Goal: Transaction & Acquisition: Book appointment/travel/reservation

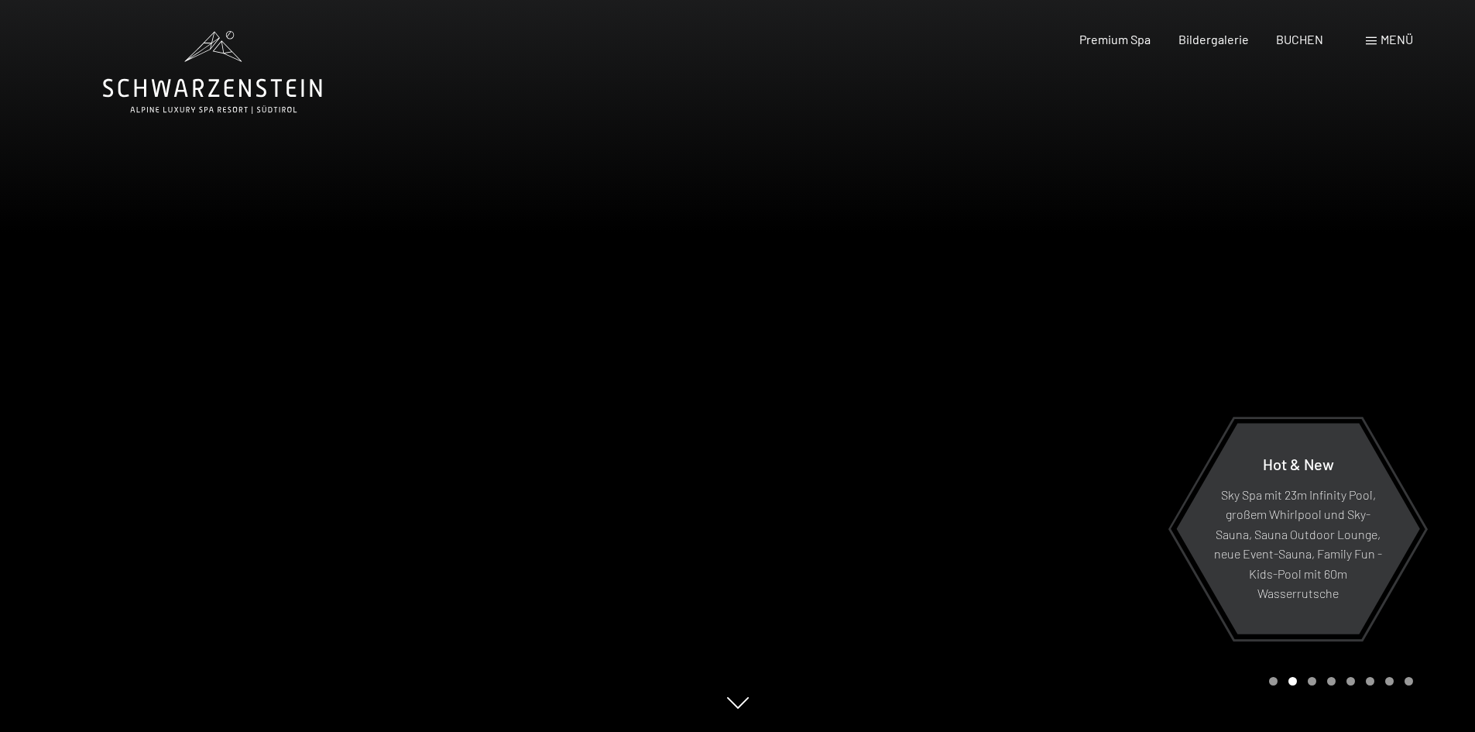
click at [751, 708] on div at bounding box center [1107, 366] width 738 height 732
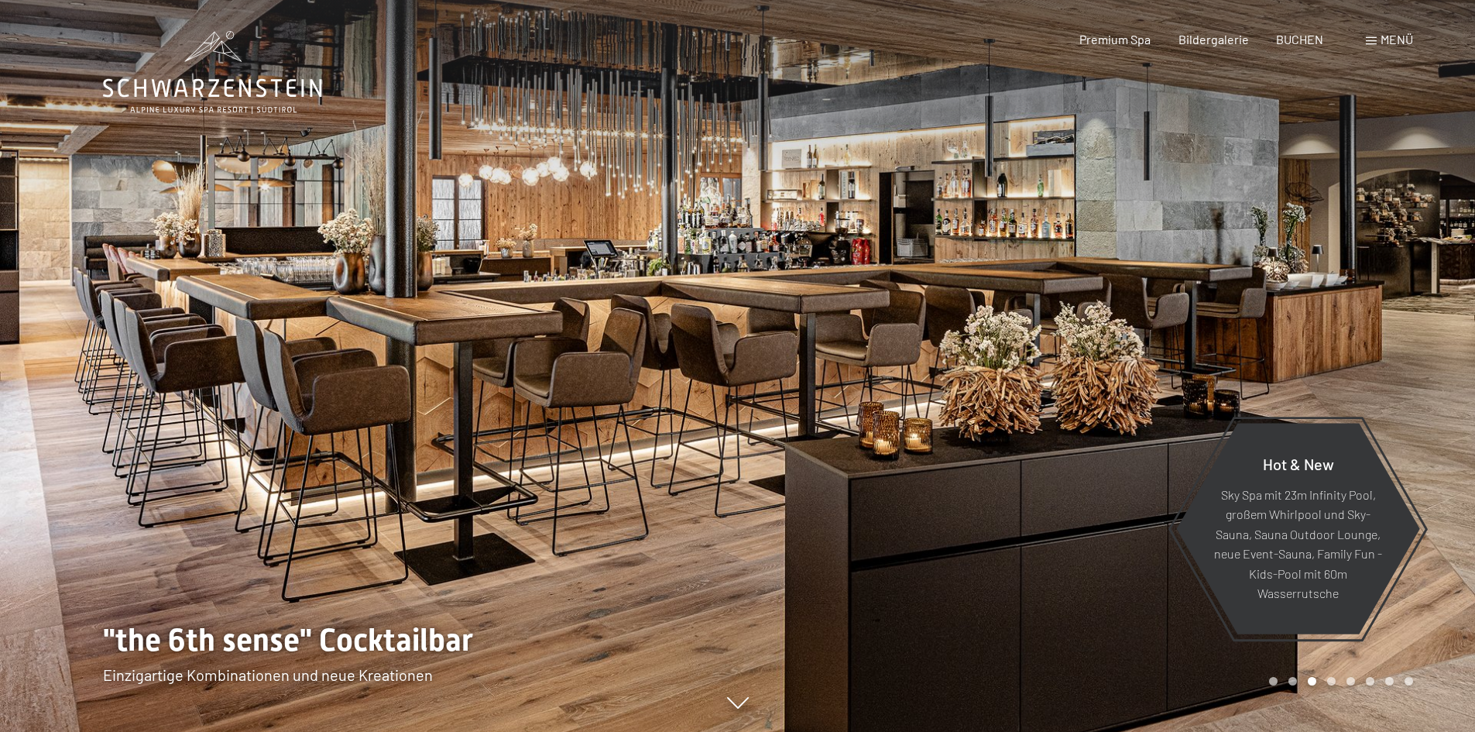
click at [746, 709] on icon at bounding box center [738, 704] width 22 height 12
click at [695, 296] on div at bounding box center [369, 366] width 738 height 732
click at [1416, 374] on div at bounding box center [1107, 366] width 738 height 732
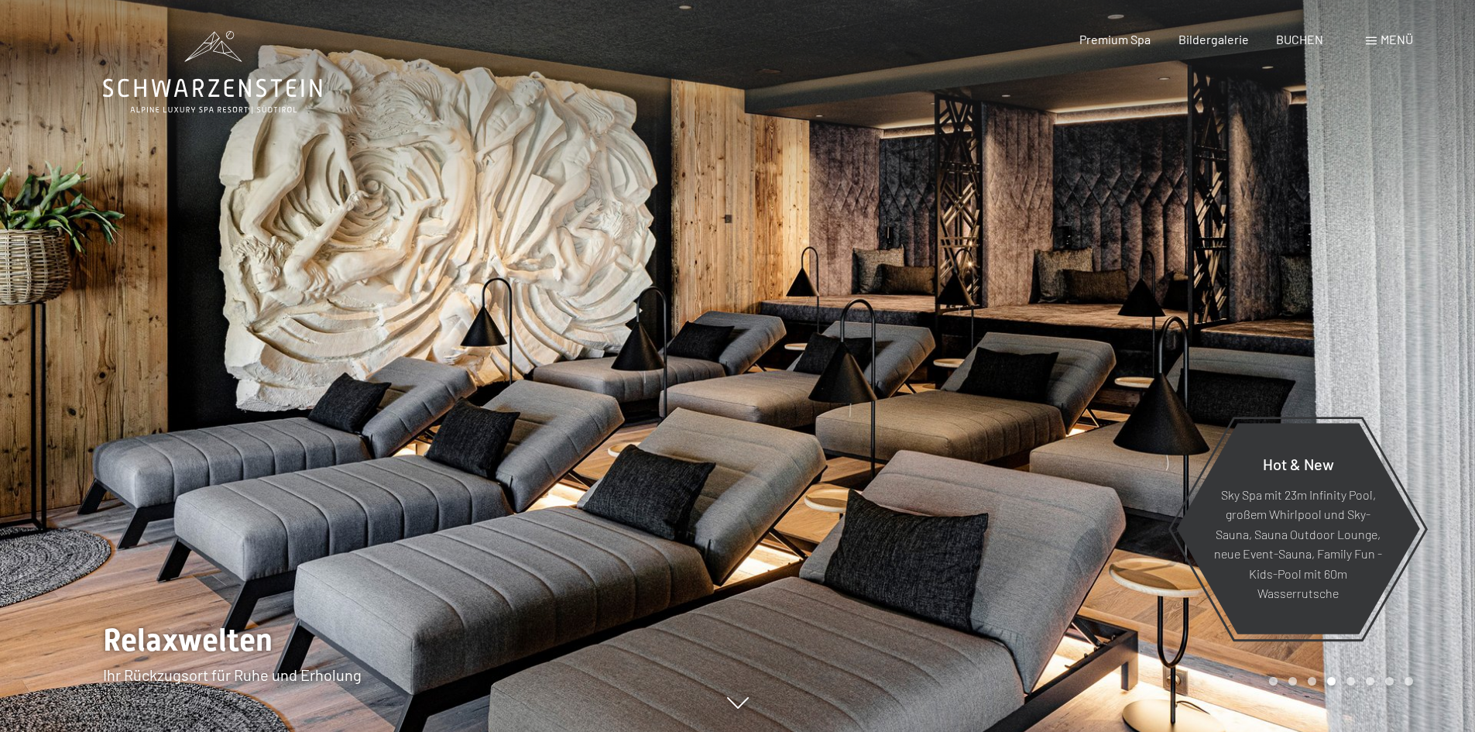
click at [1416, 374] on div at bounding box center [1107, 366] width 738 height 732
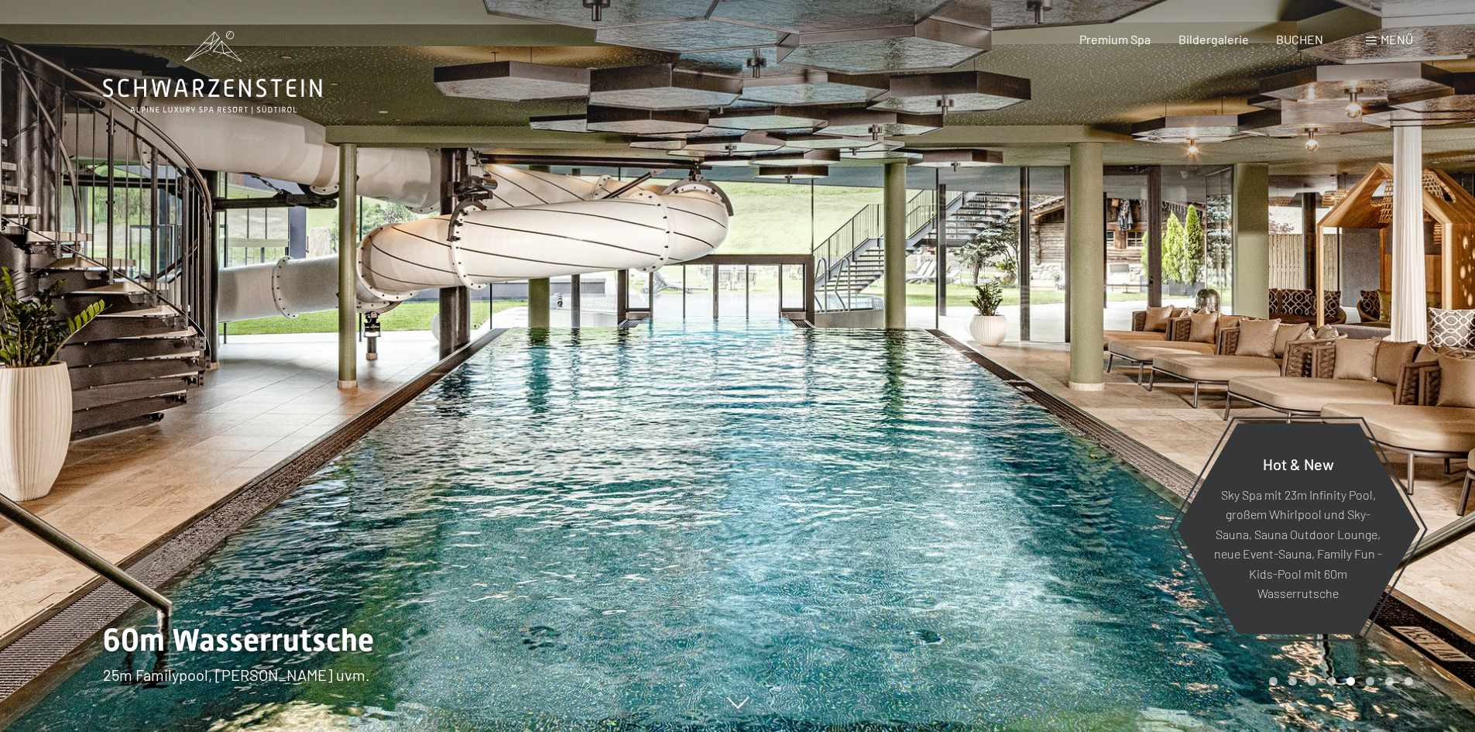
click at [1416, 374] on div at bounding box center [1107, 366] width 738 height 732
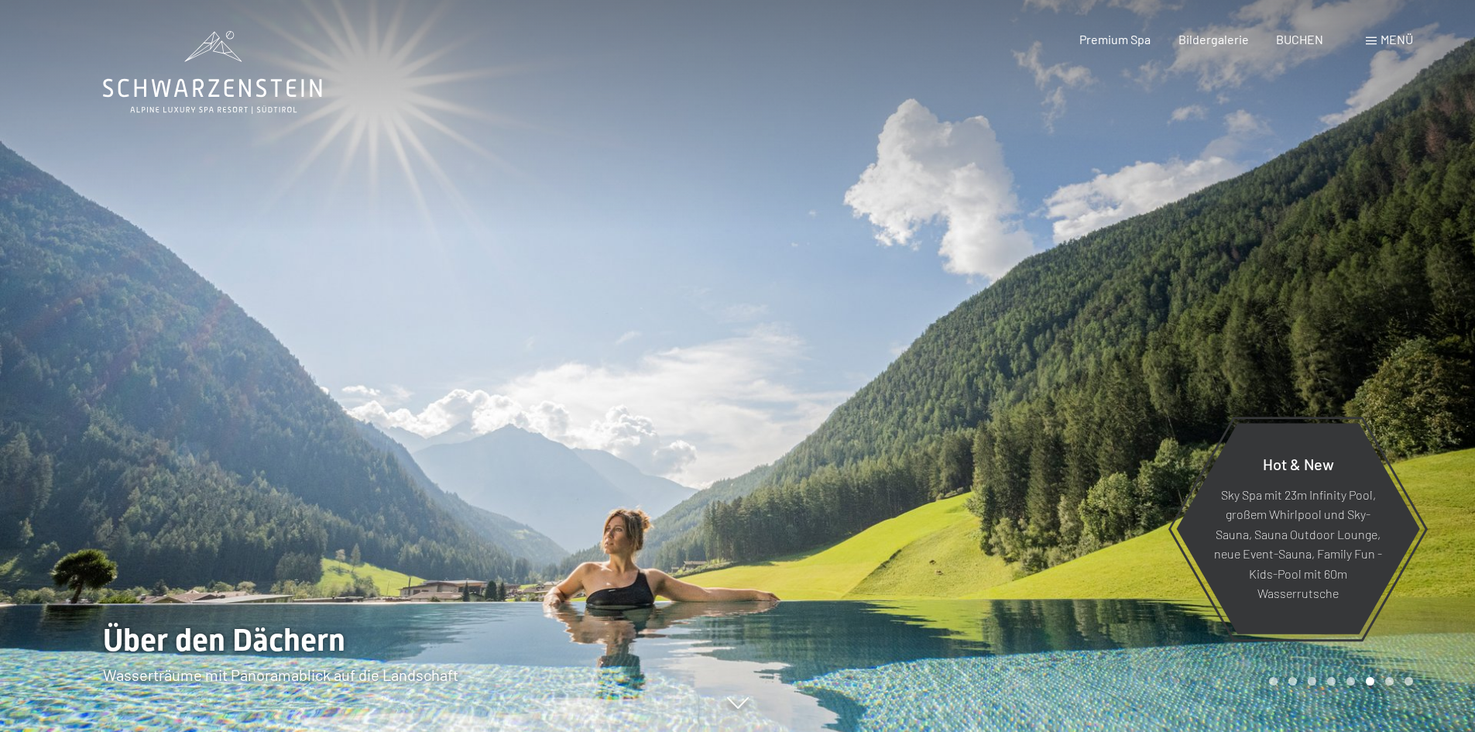
click at [1416, 374] on div at bounding box center [1107, 366] width 738 height 732
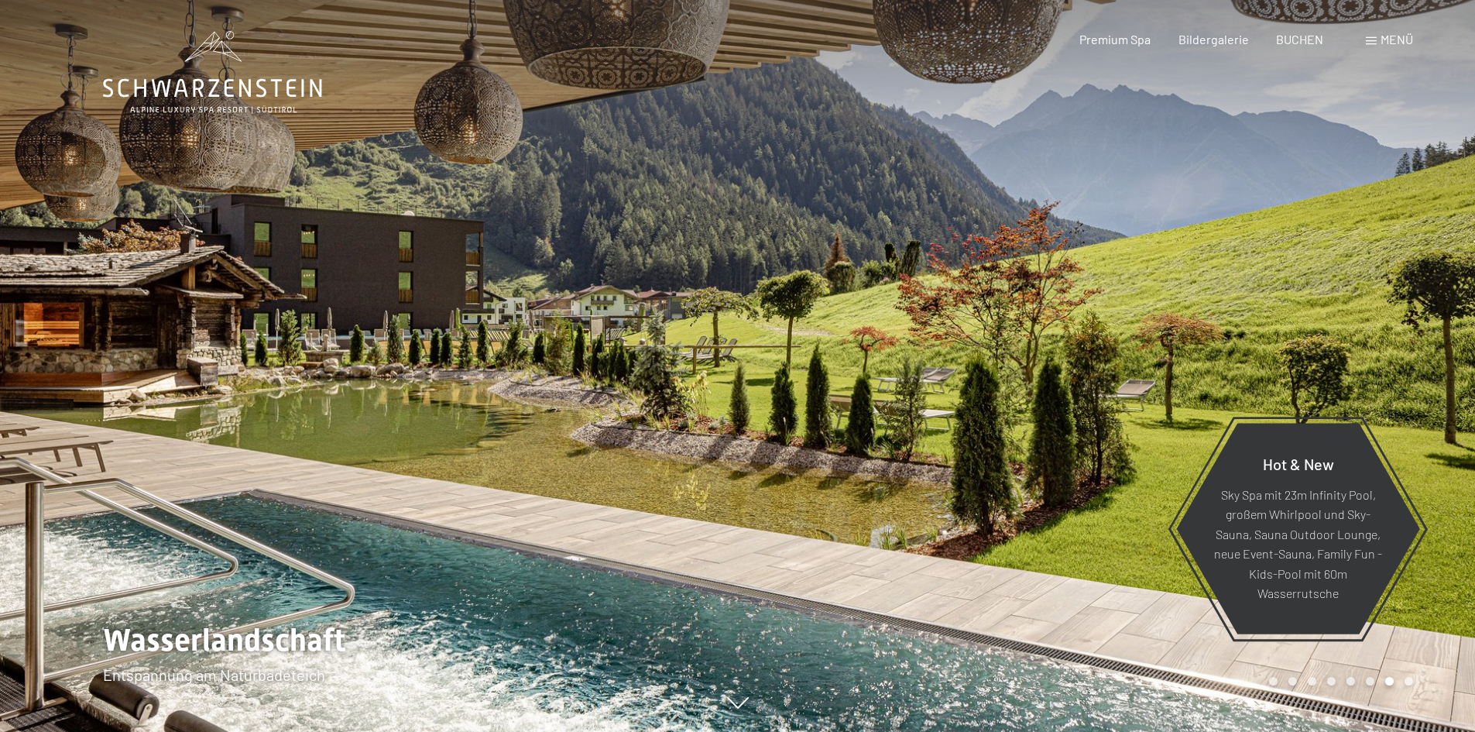
click at [1416, 374] on div at bounding box center [1107, 366] width 738 height 732
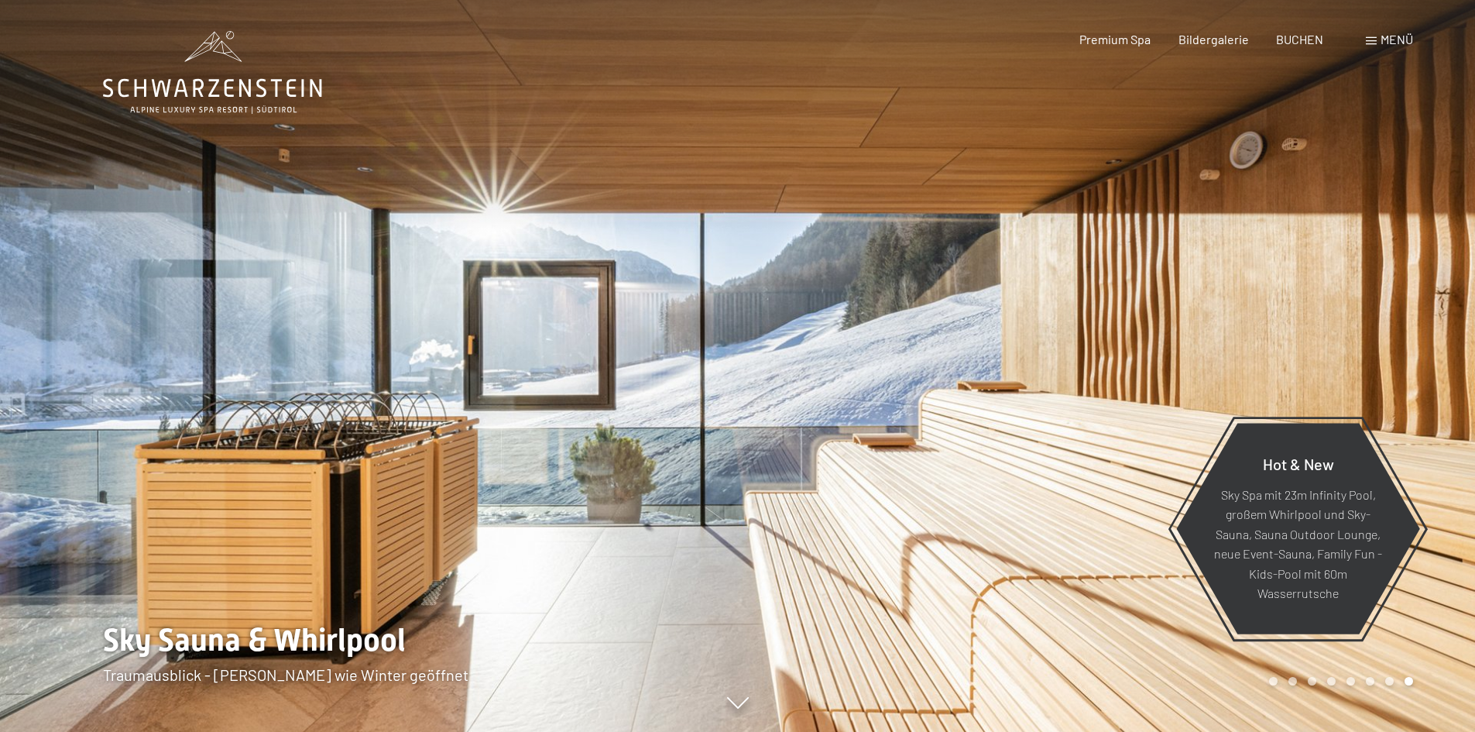
click at [1416, 374] on div at bounding box center [1107, 366] width 738 height 732
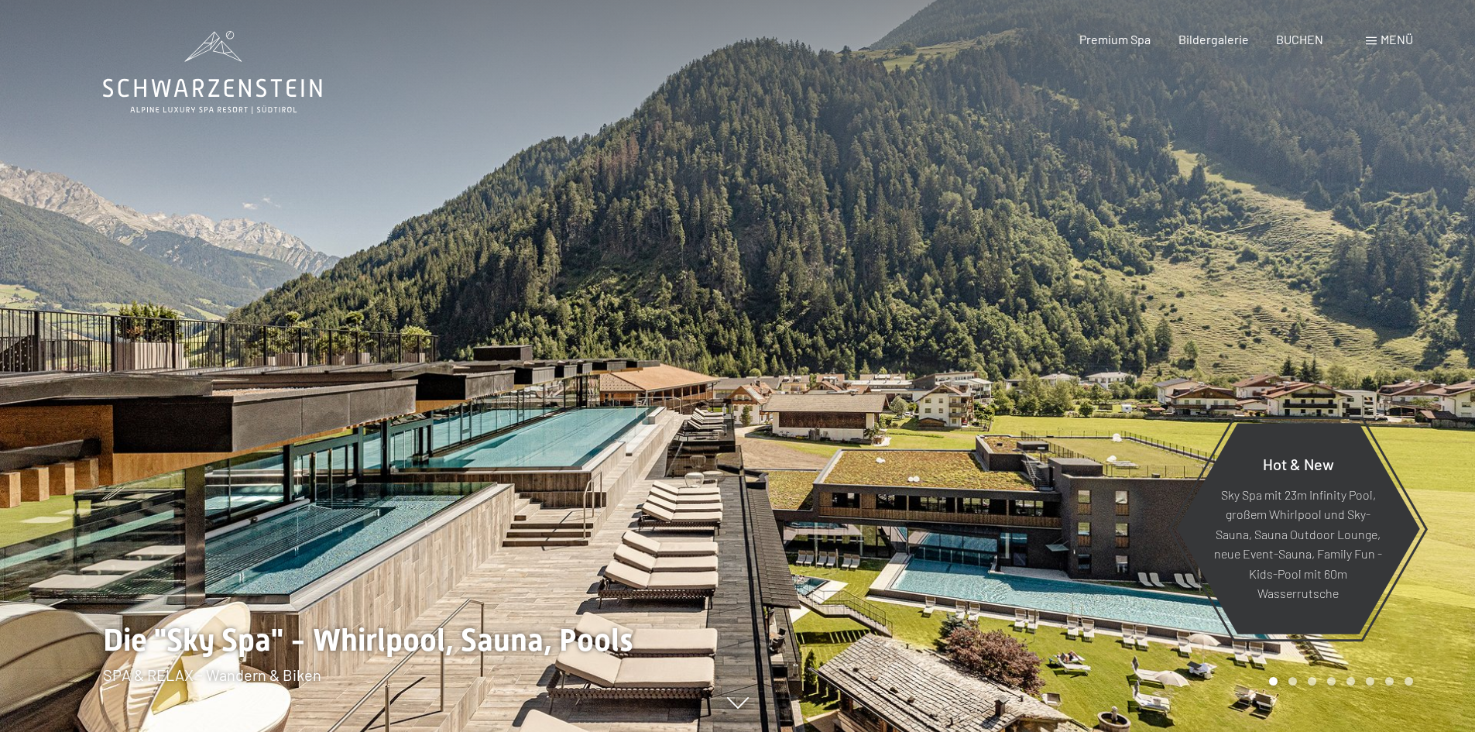
click at [1416, 374] on div at bounding box center [1107, 366] width 738 height 732
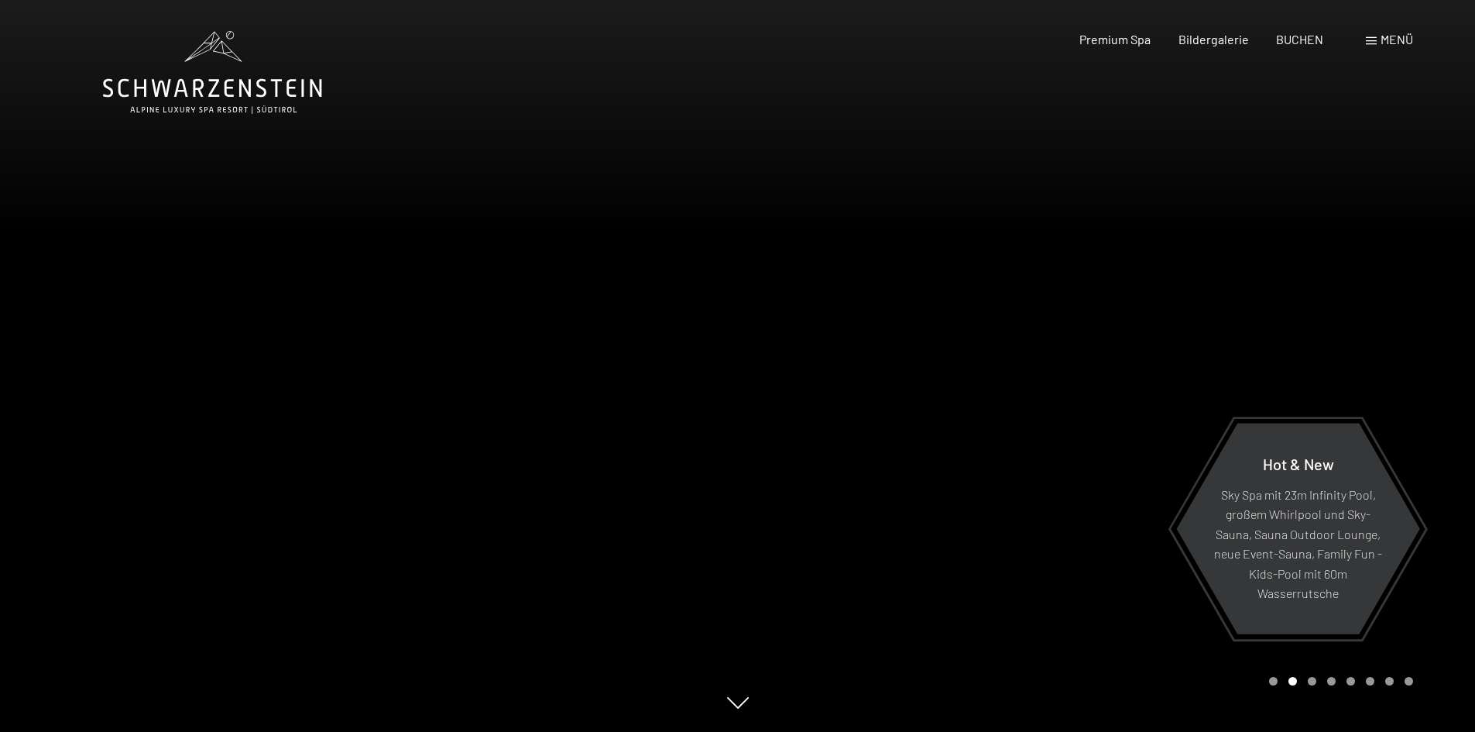
click at [1416, 374] on div at bounding box center [1107, 366] width 738 height 732
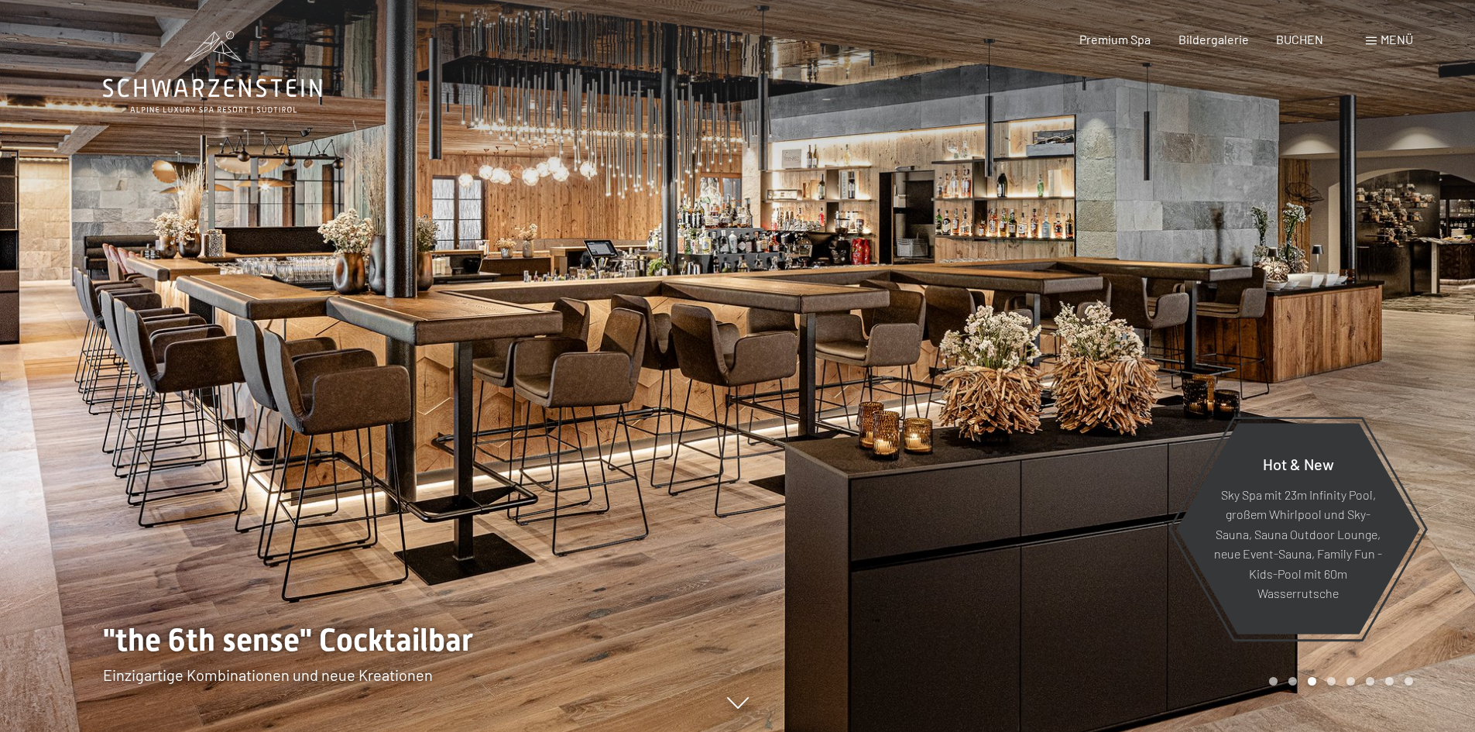
click at [219, 85] on icon at bounding box center [212, 72] width 219 height 83
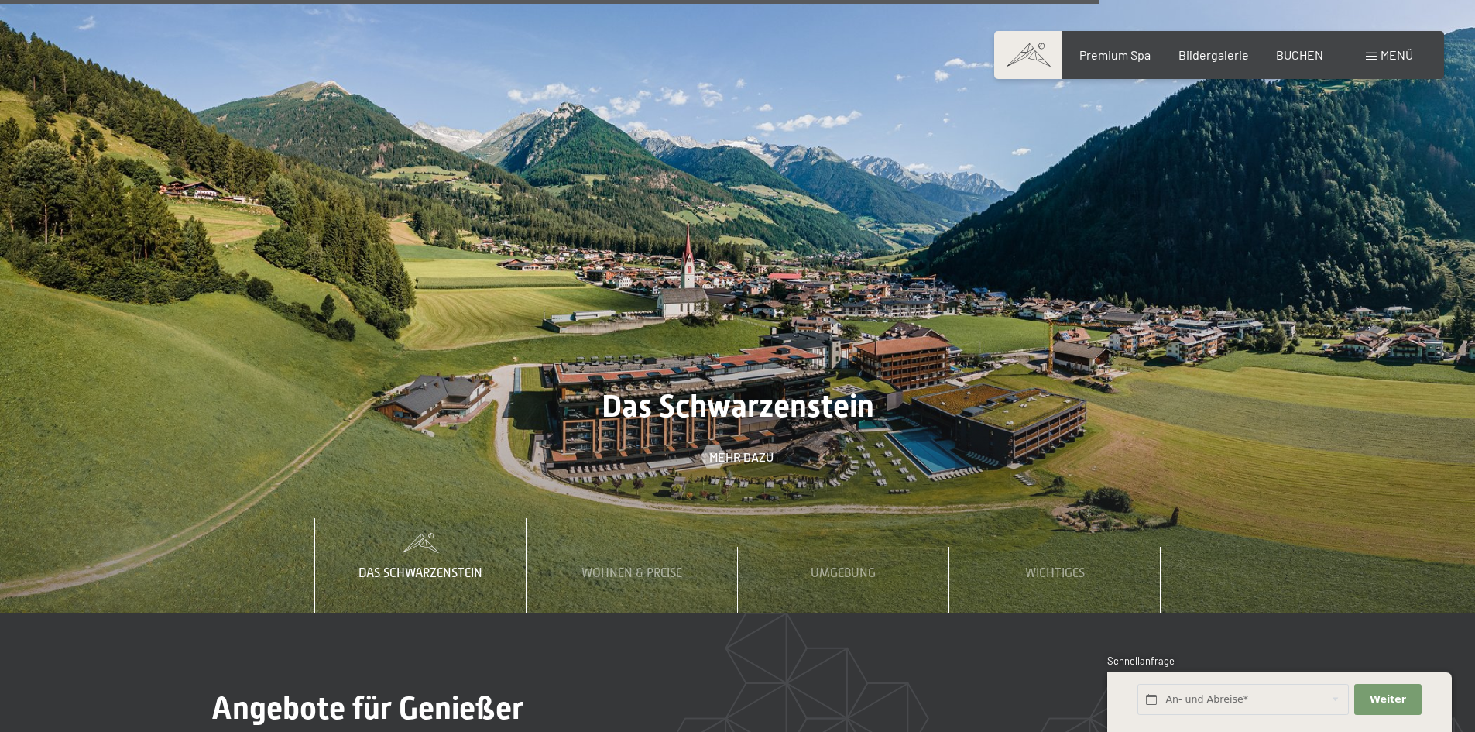
scroll to position [6737, 0]
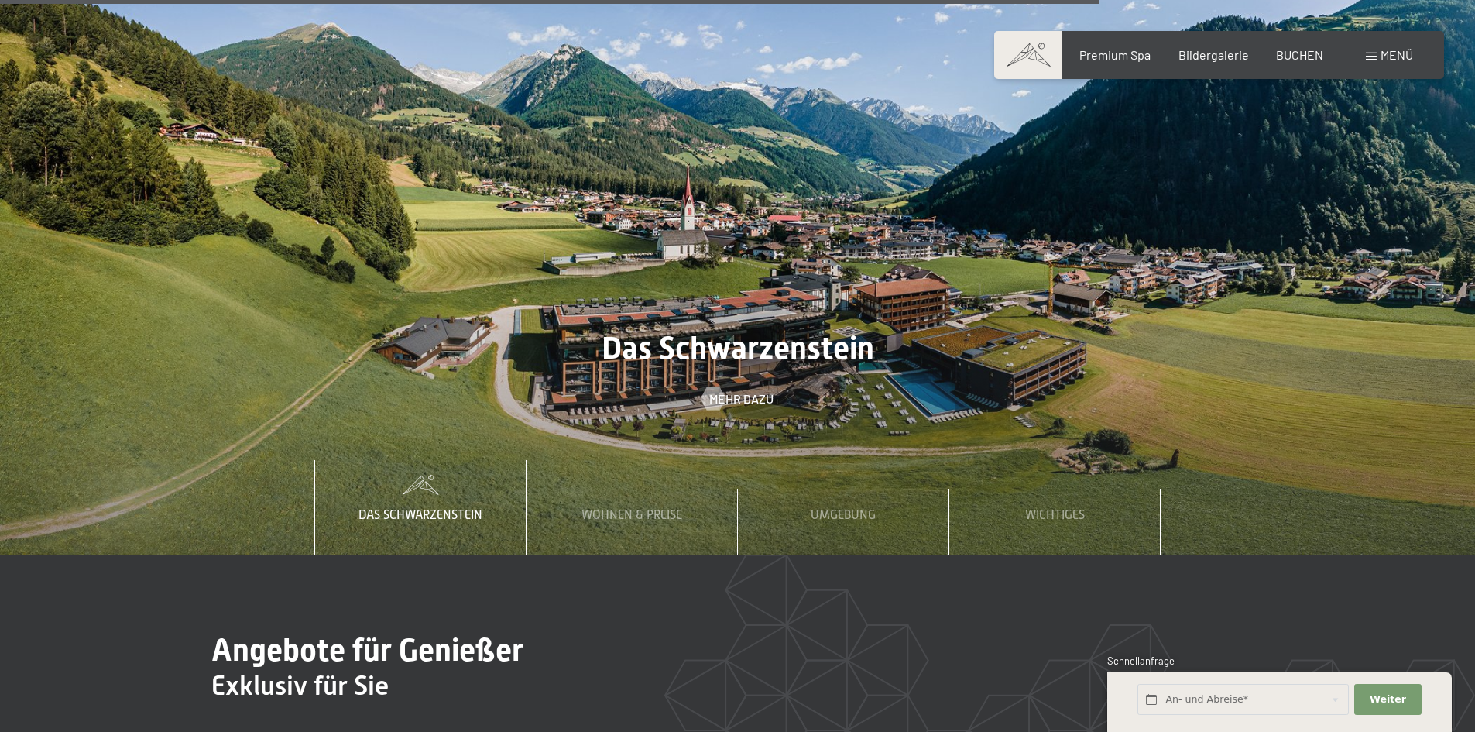
click at [1376, 48] on div "Menü" at bounding box center [1389, 54] width 47 height 17
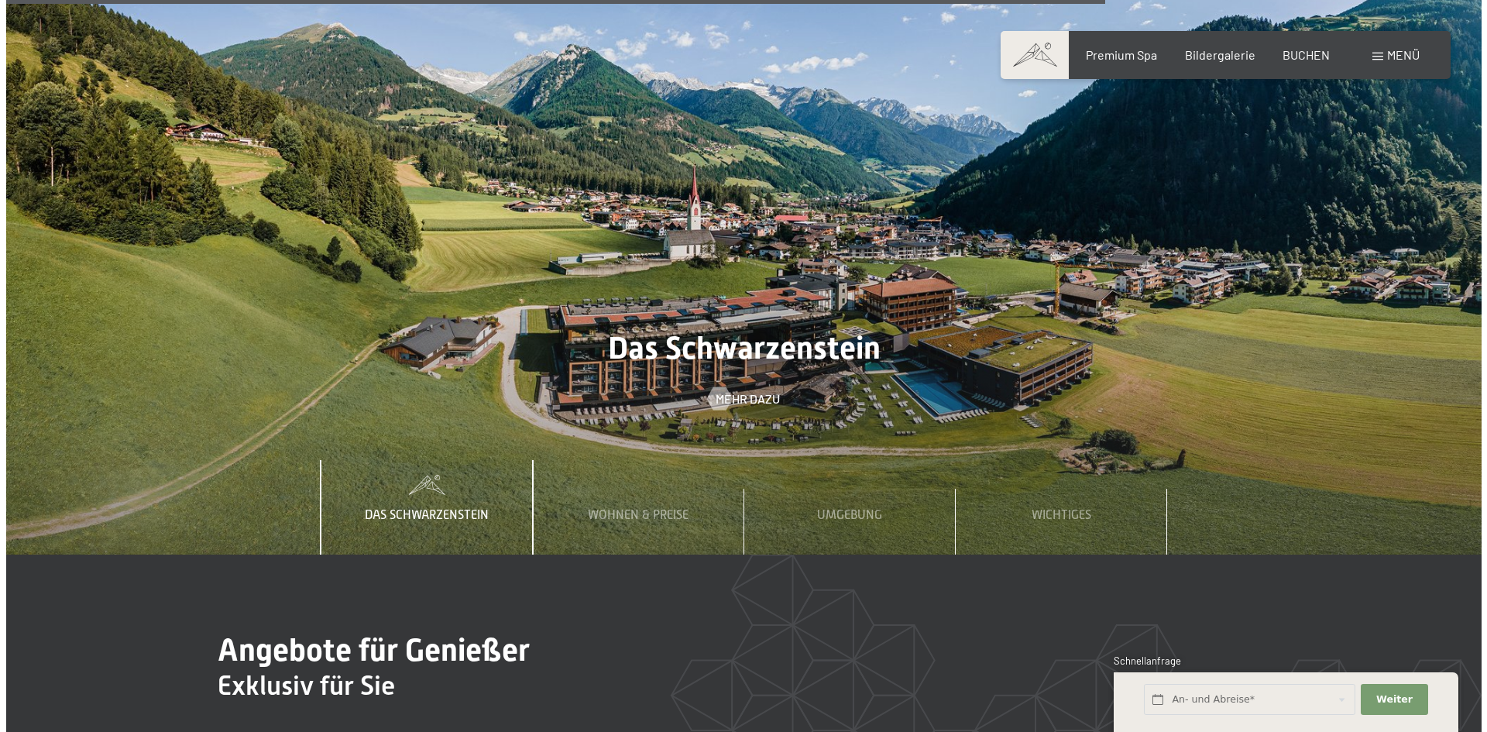
scroll to position [6762, 0]
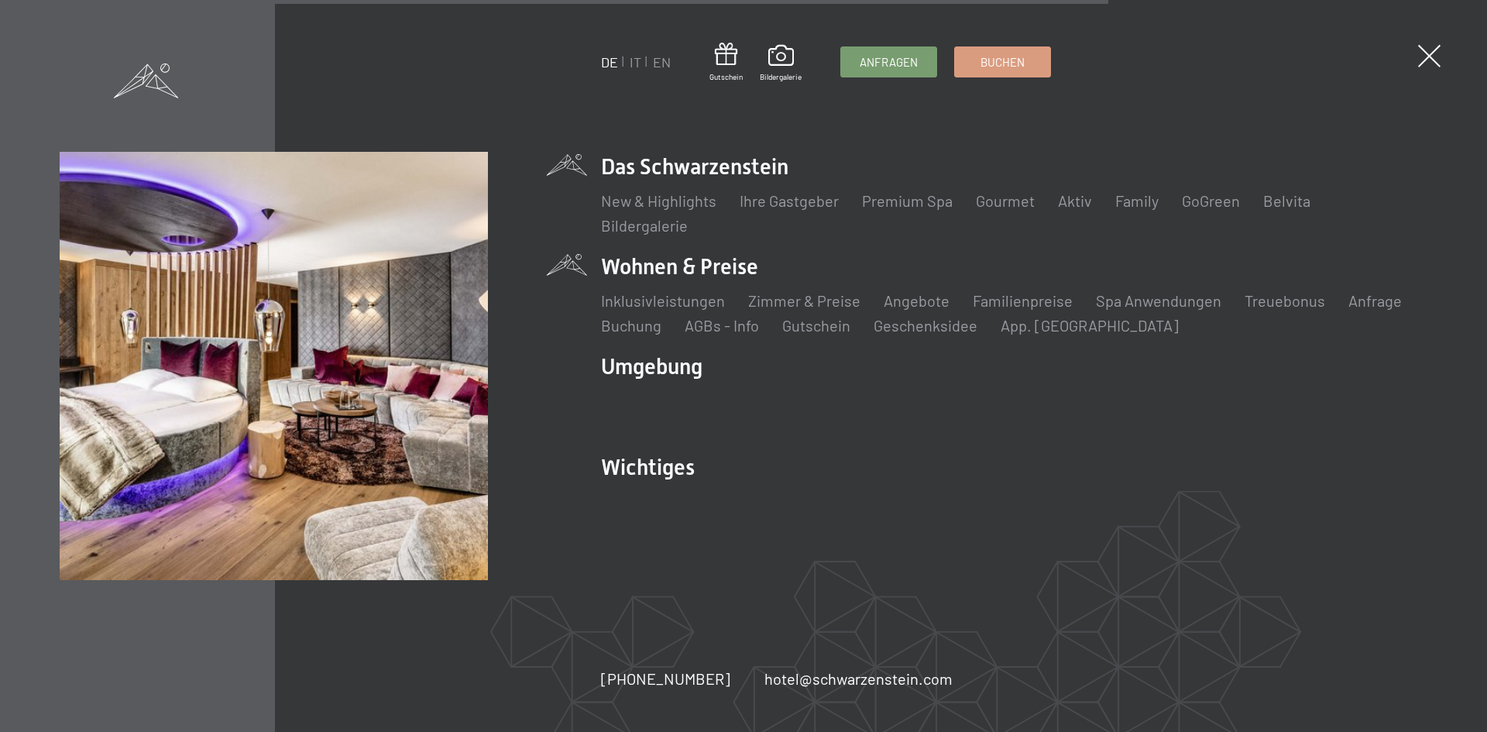
click at [678, 273] on li "Wohnen & Preise Inklusivleistungen Zimmer & Preise Liste Angebote Liste Familie…" at bounding box center [1014, 294] width 826 height 84
click at [805, 295] on link "Zimmer & Preise" at bounding box center [804, 300] width 112 height 19
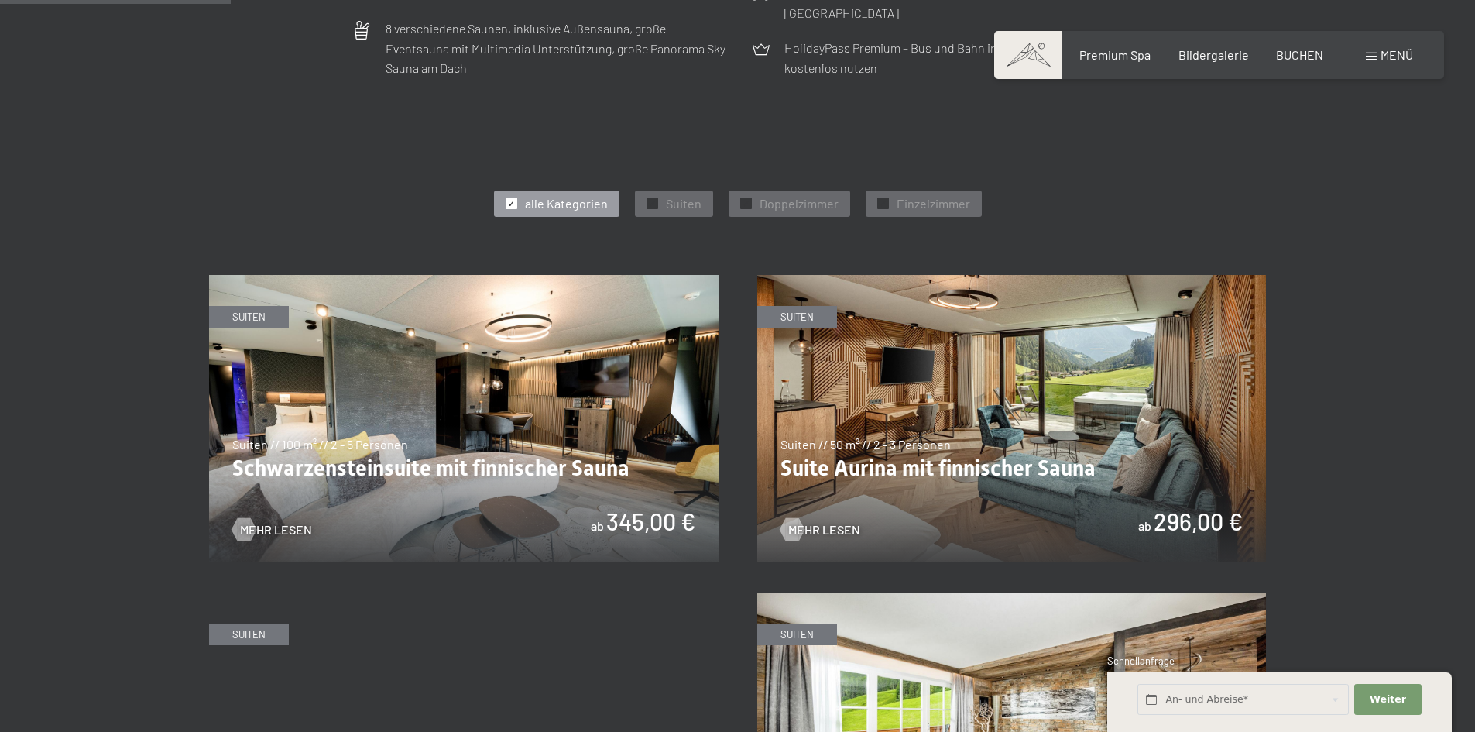
scroll to position [774, 0]
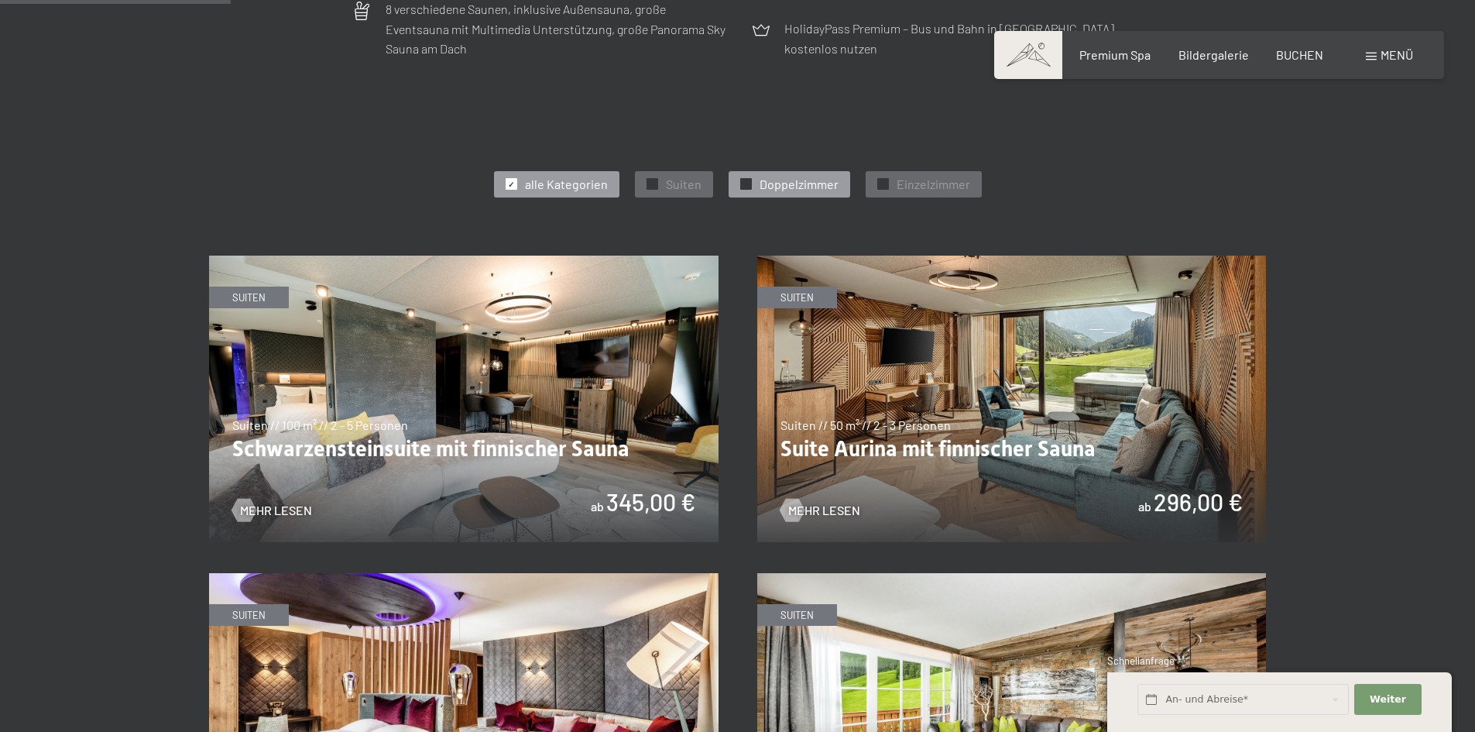
click at [811, 190] on span "Doppelzimmer" at bounding box center [799, 184] width 79 height 17
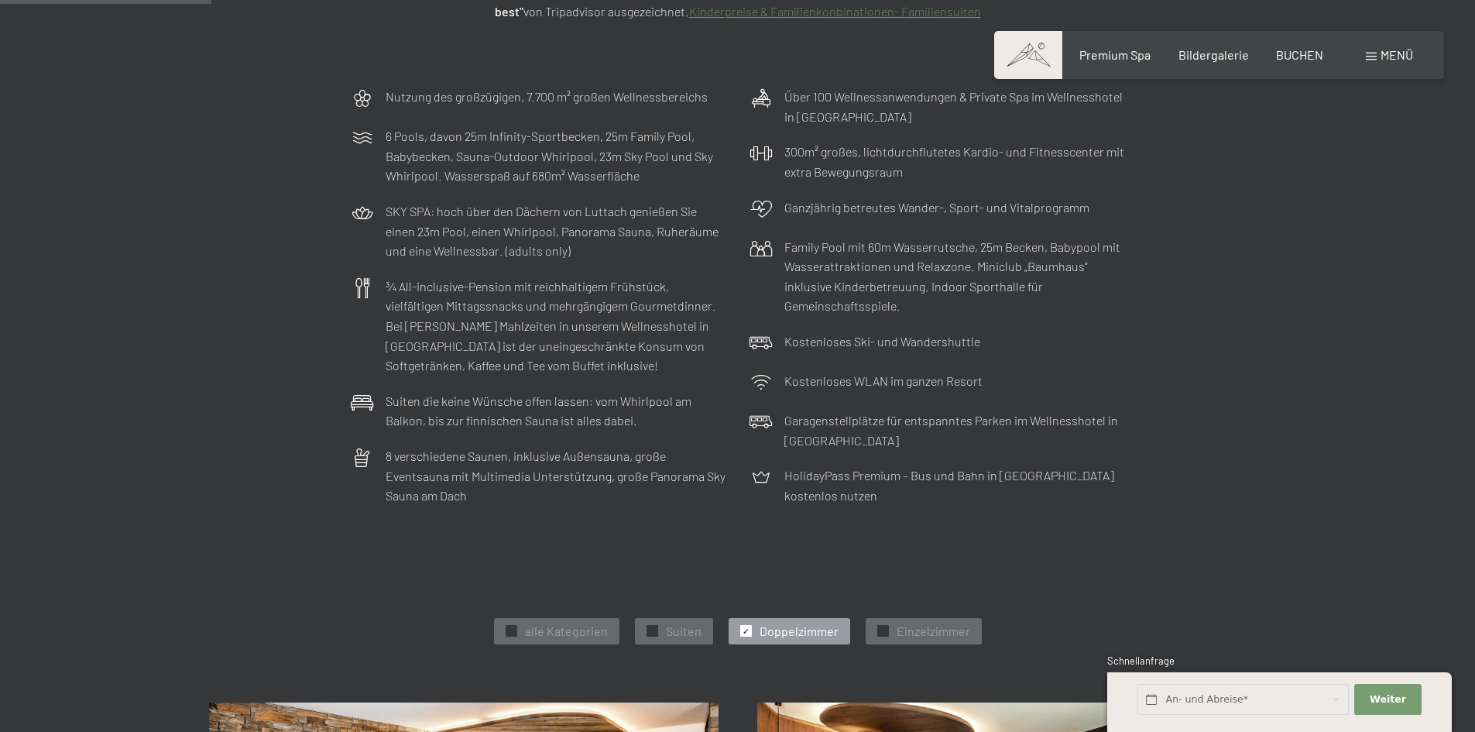
scroll to position [310, 0]
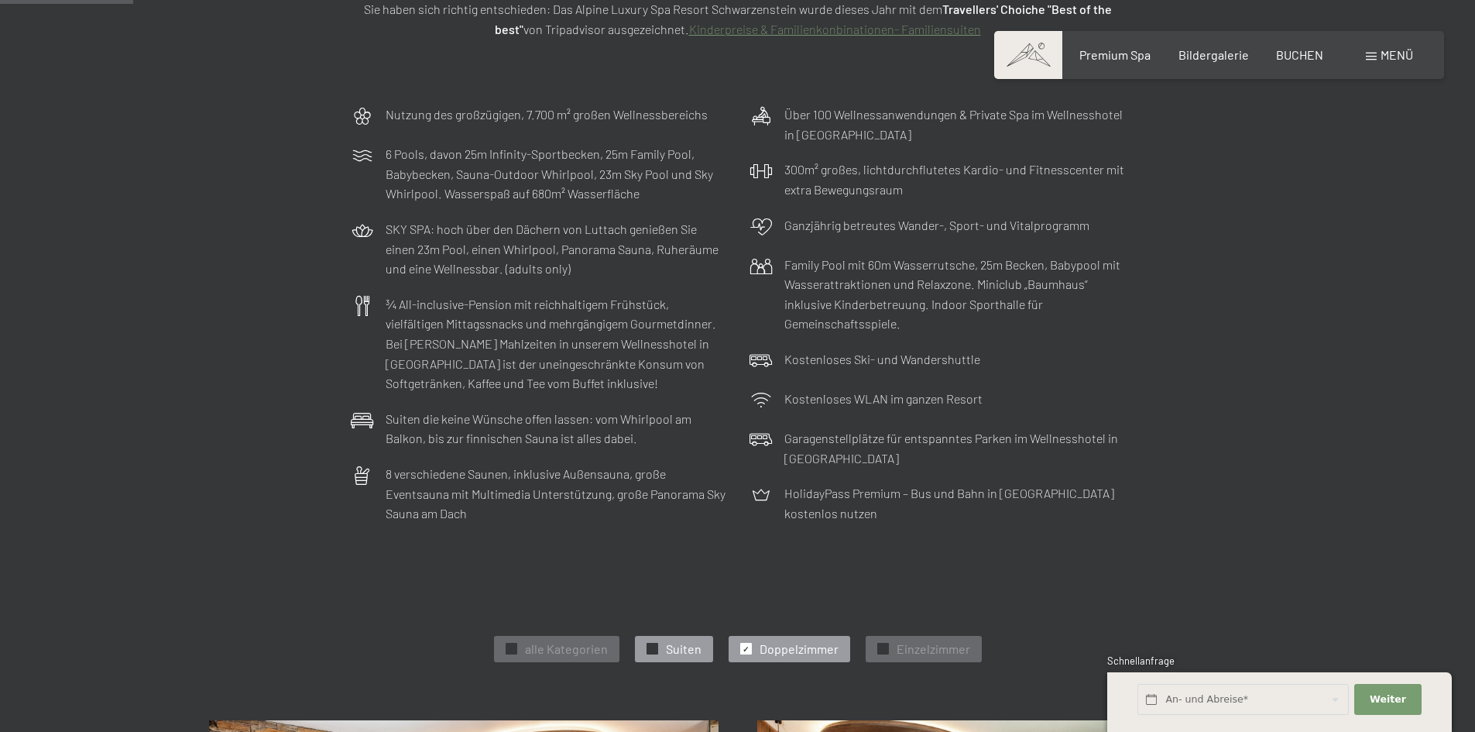
click at [681, 646] on span "Suiten" at bounding box center [684, 648] width 36 height 17
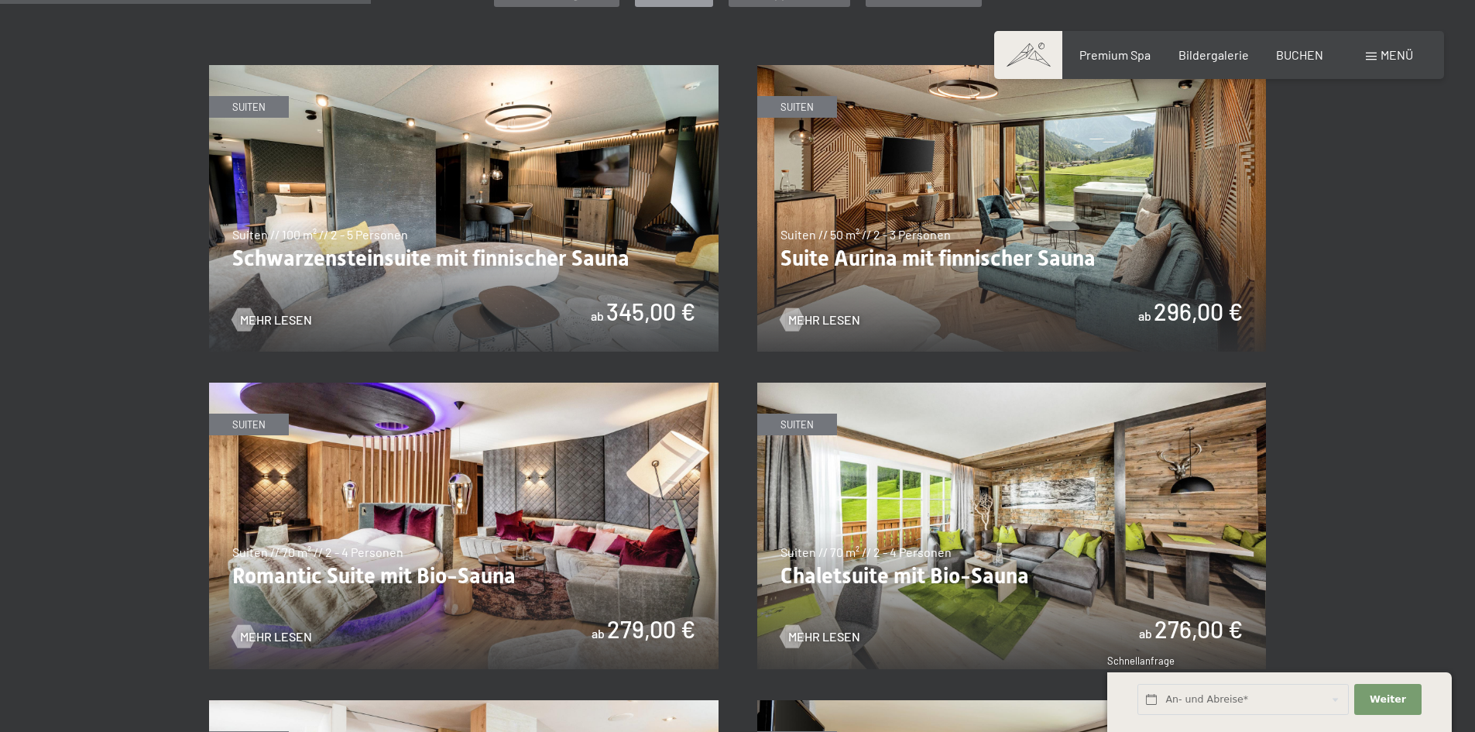
scroll to position [1007, 0]
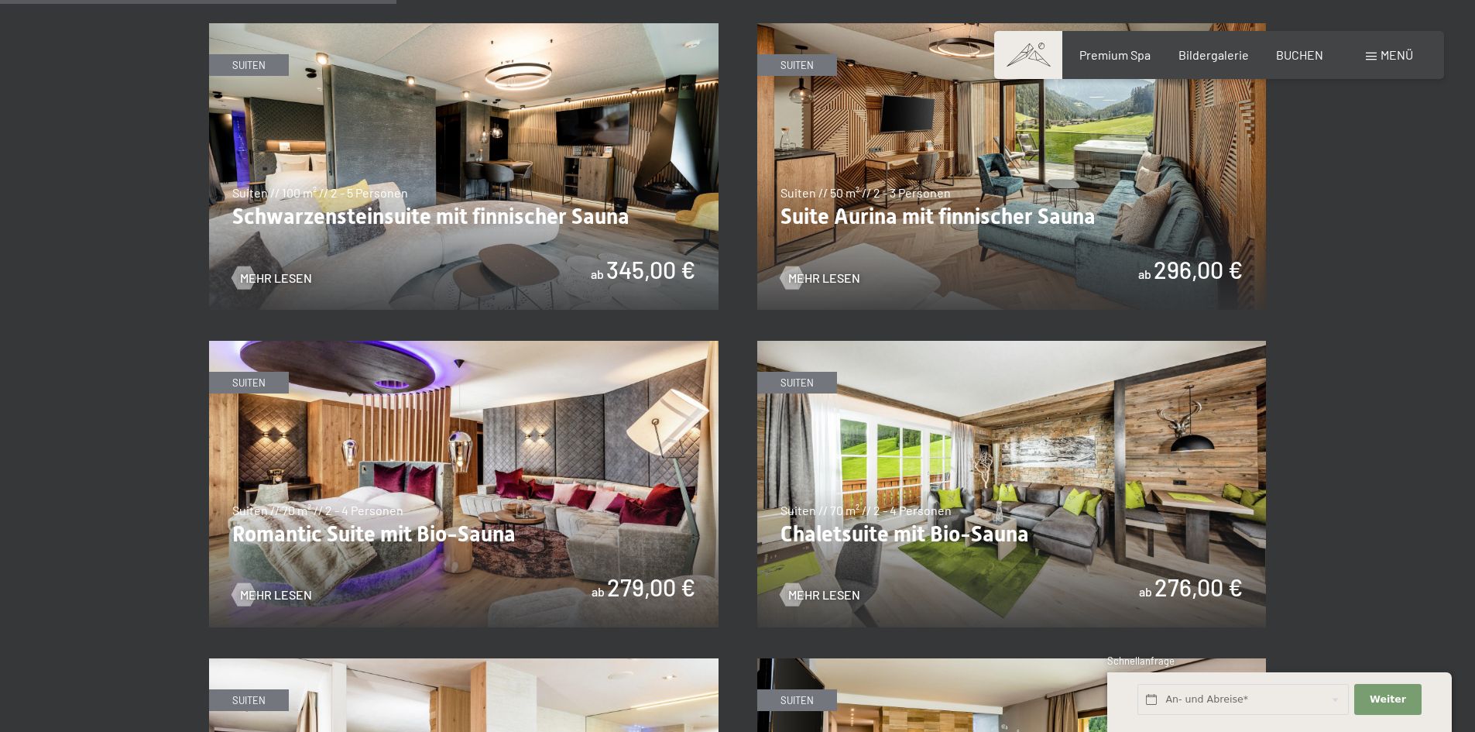
click at [512, 579] on img at bounding box center [464, 484] width 510 height 287
click at [843, 275] on span "Mehr Lesen" at bounding box center [840, 277] width 72 height 17
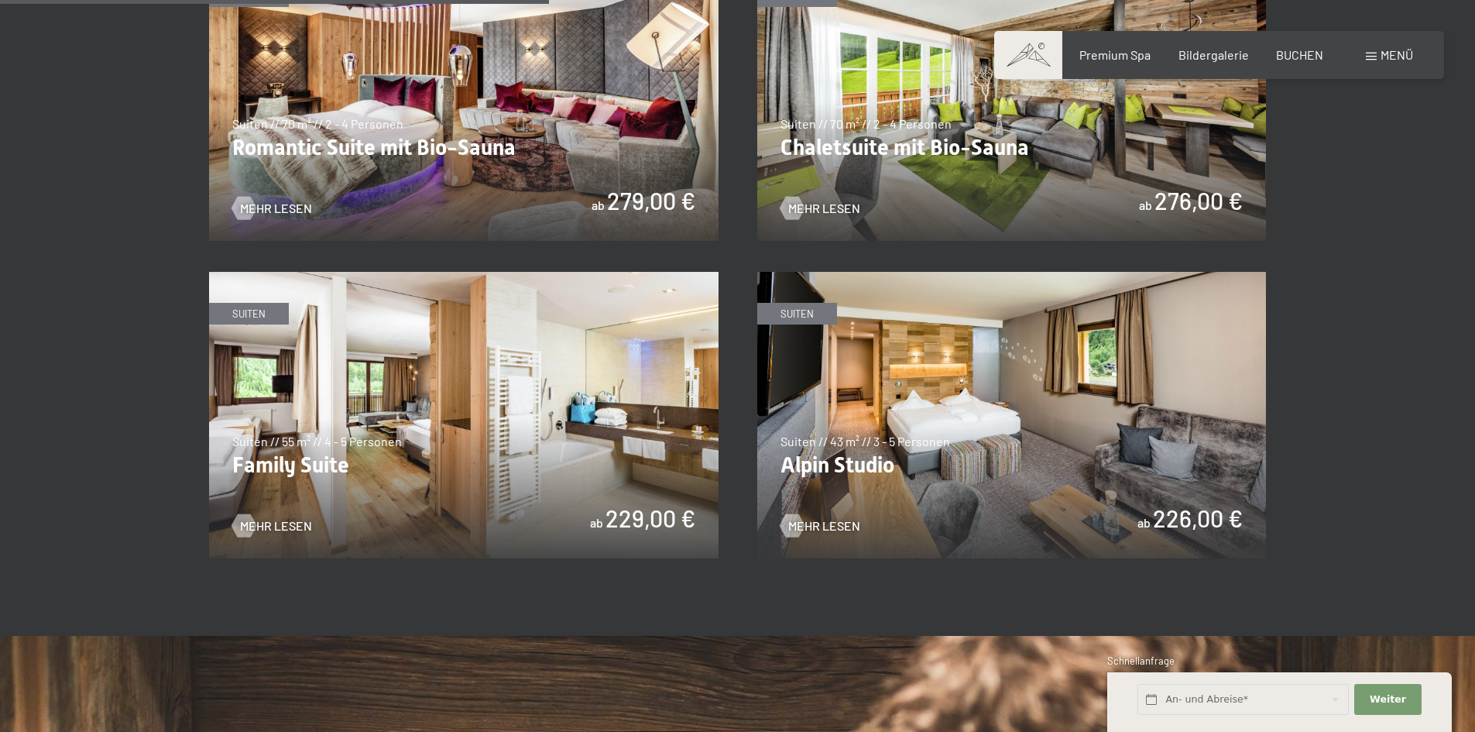
scroll to position [1394, 0]
click at [286, 520] on span "Mehr Lesen" at bounding box center [292, 525] width 72 height 17
click at [884, 467] on img at bounding box center [1012, 414] width 510 height 287
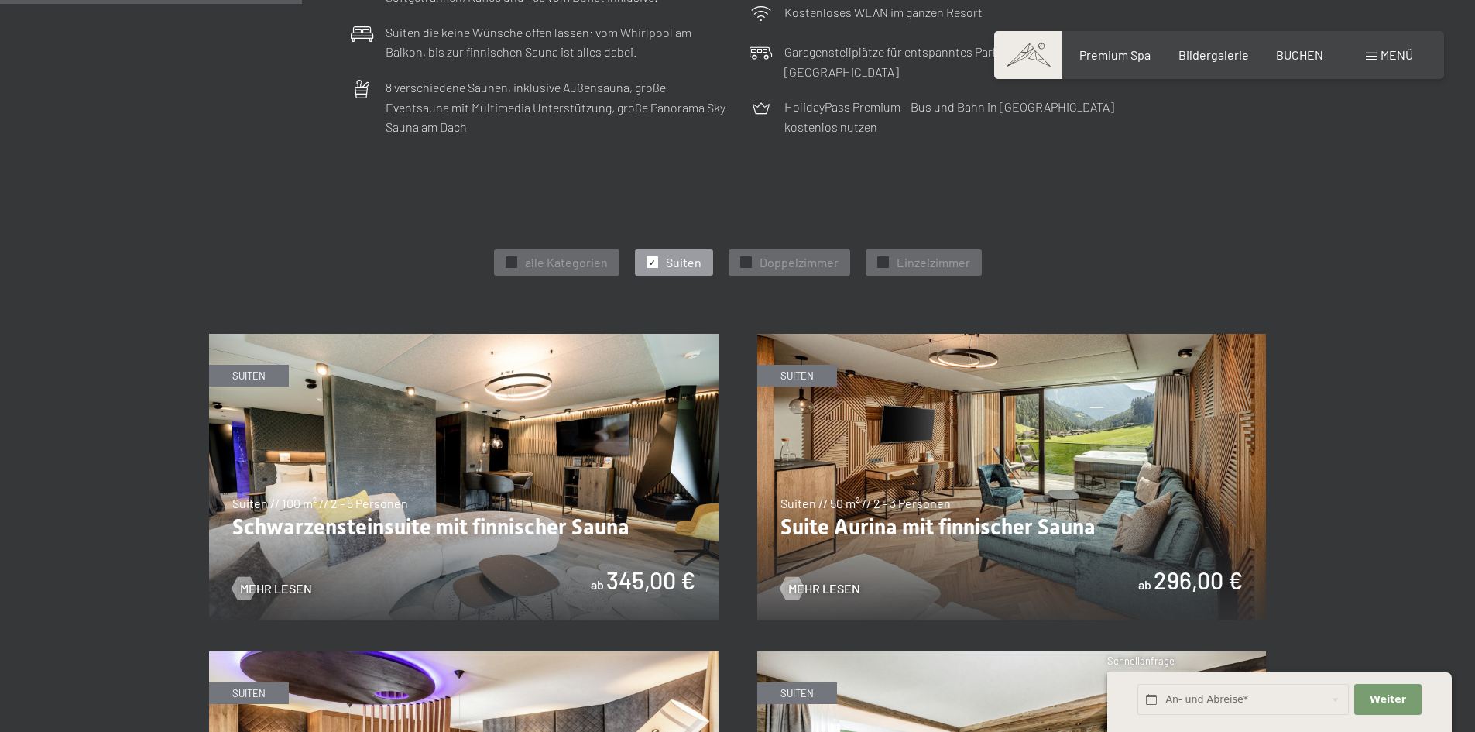
scroll to position [774, 0]
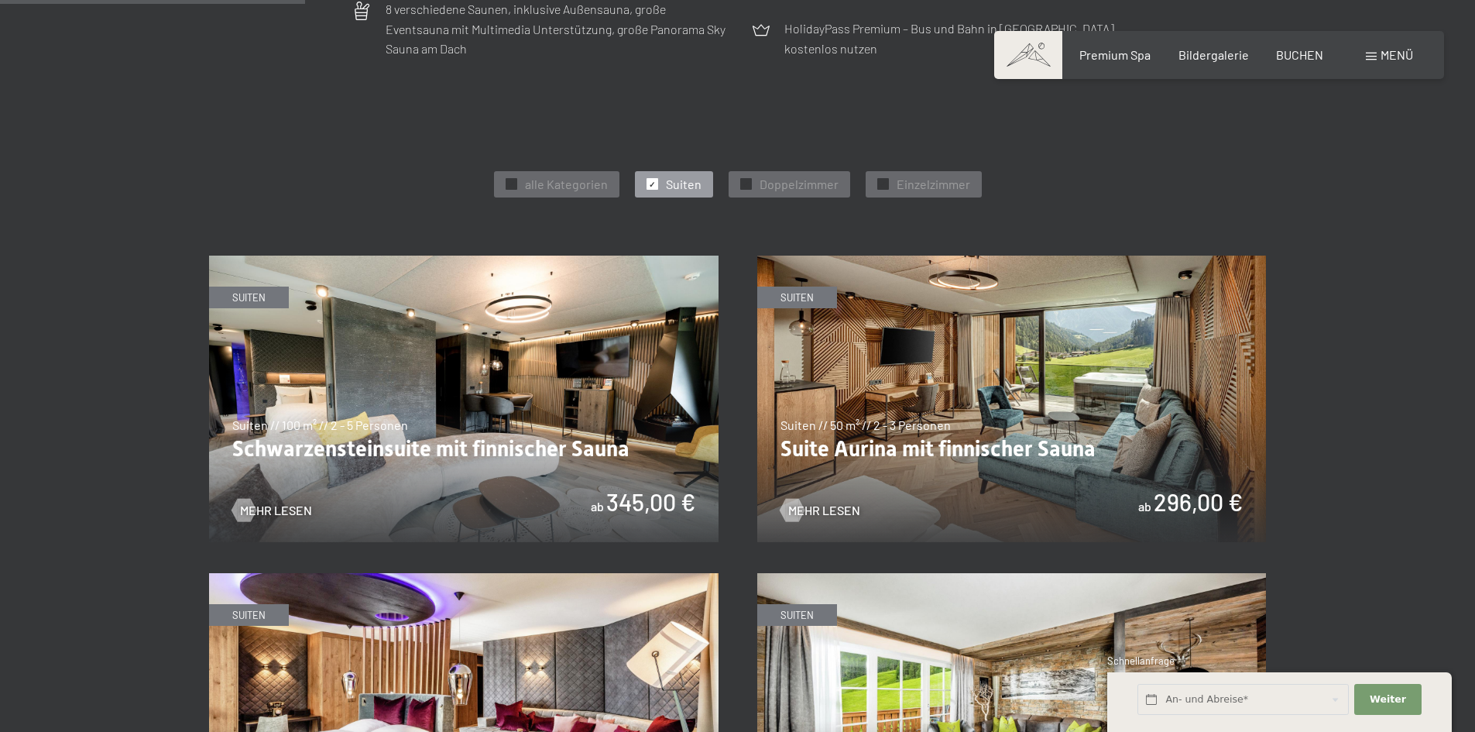
click at [534, 440] on img at bounding box center [464, 399] width 510 height 287
click at [235, 295] on img at bounding box center [464, 399] width 510 height 287
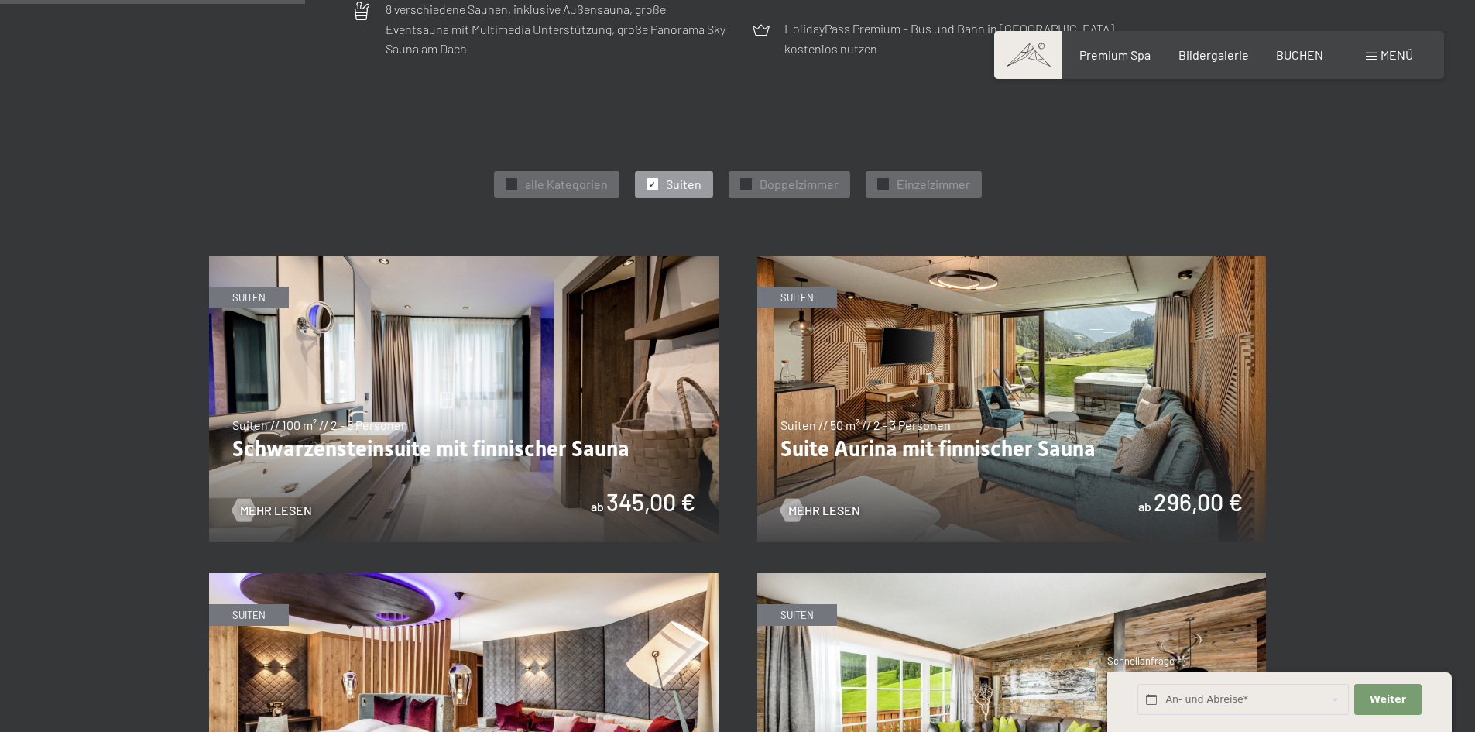
click at [235, 295] on img at bounding box center [464, 399] width 510 height 287
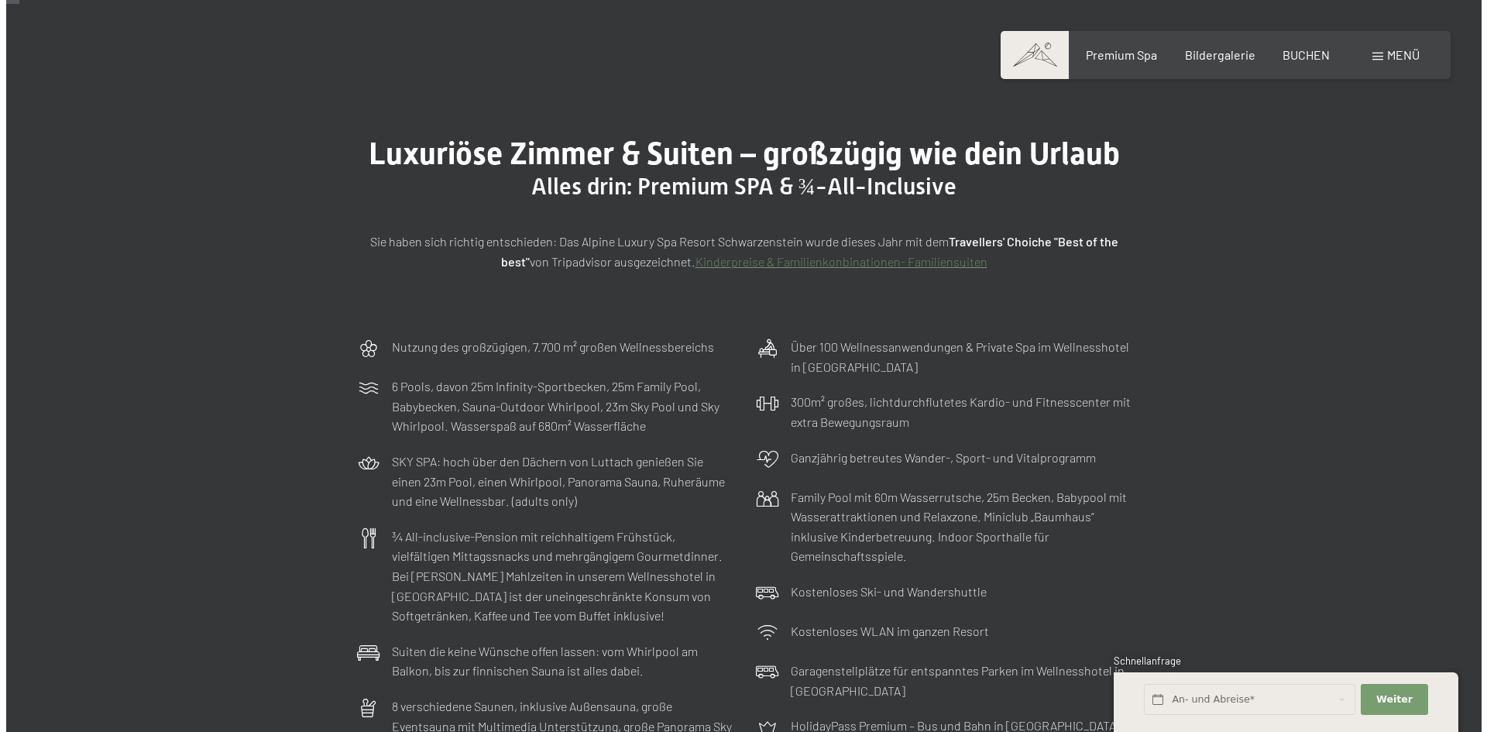
scroll to position [0, 0]
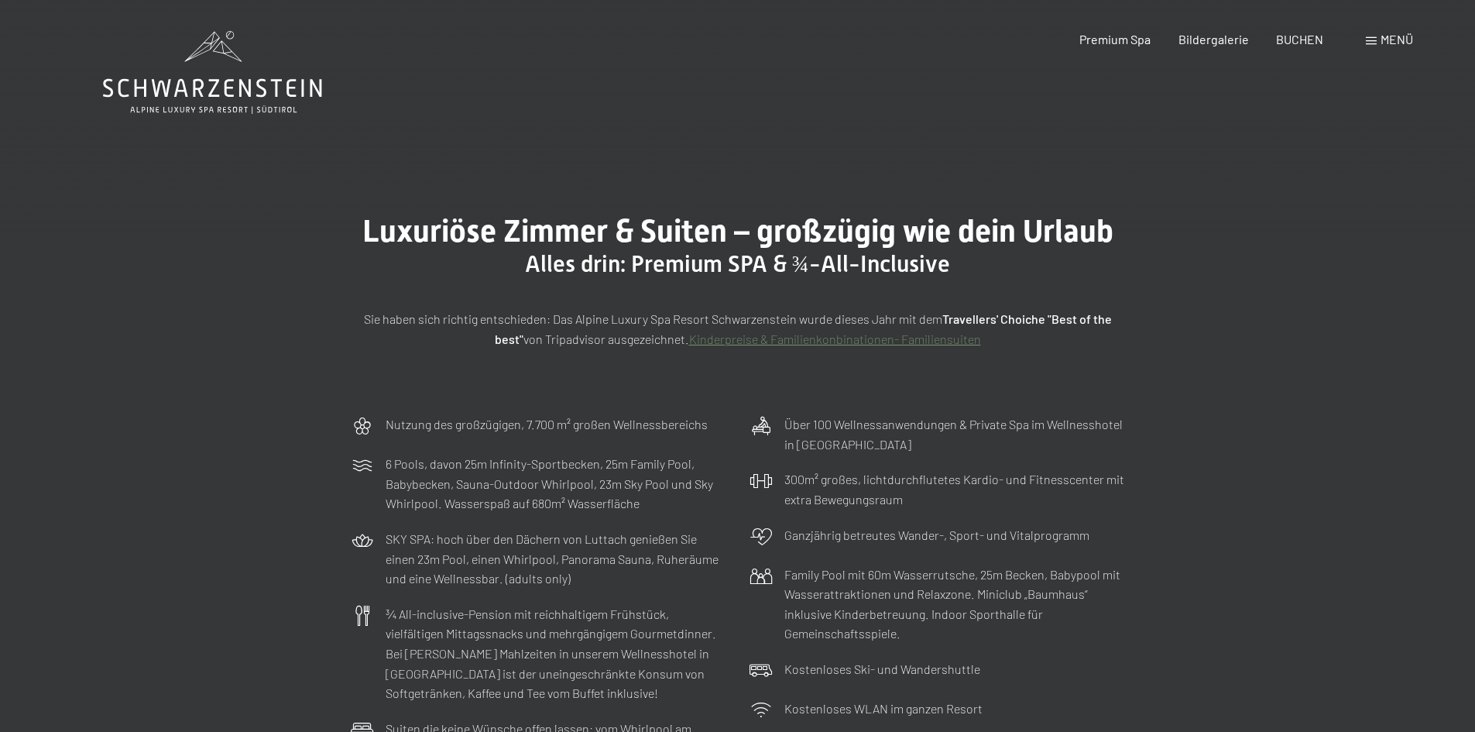
click at [1383, 48] on div "Menü" at bounding box center [1389, 39] width 47 height 17
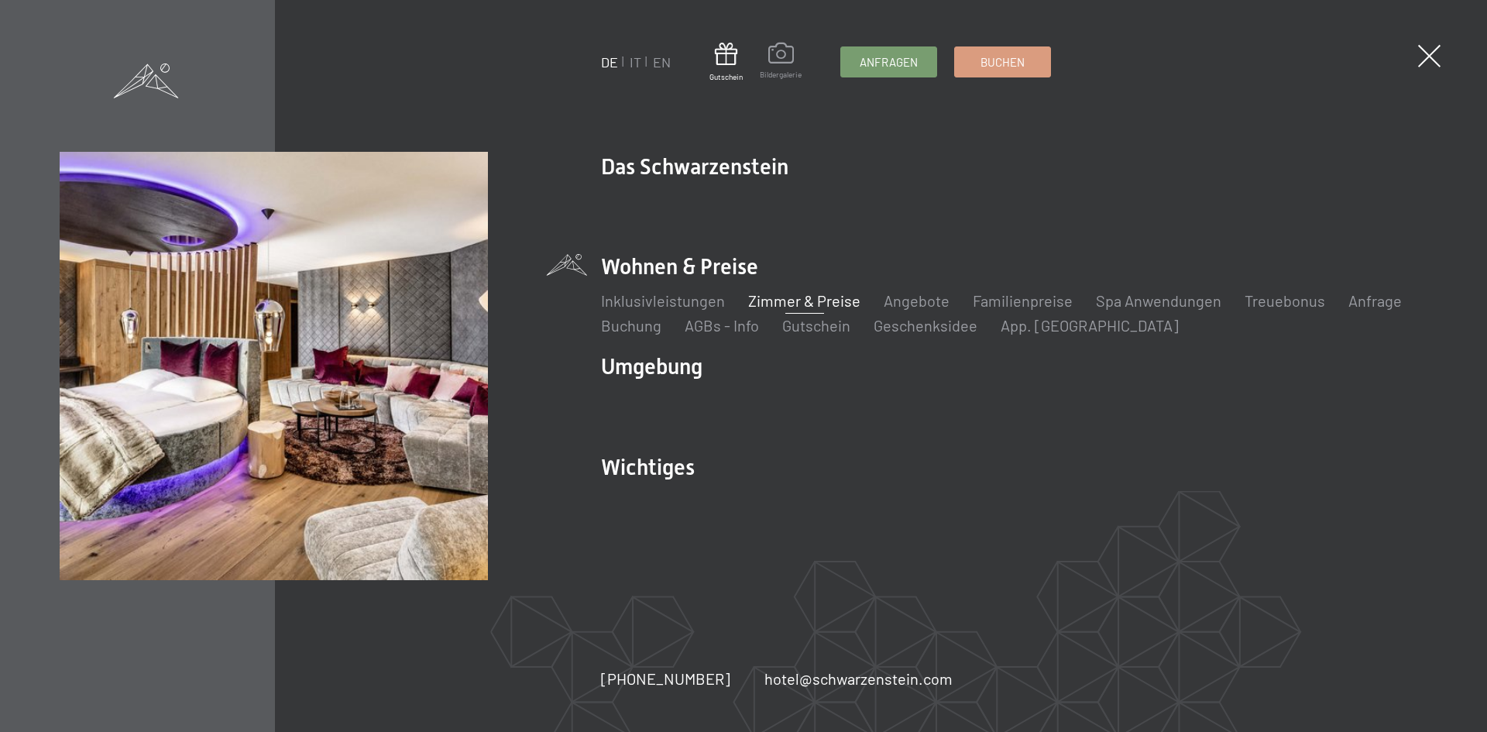
click at [795, 64] on span at bounding box center [781, 56] width 42 height 26
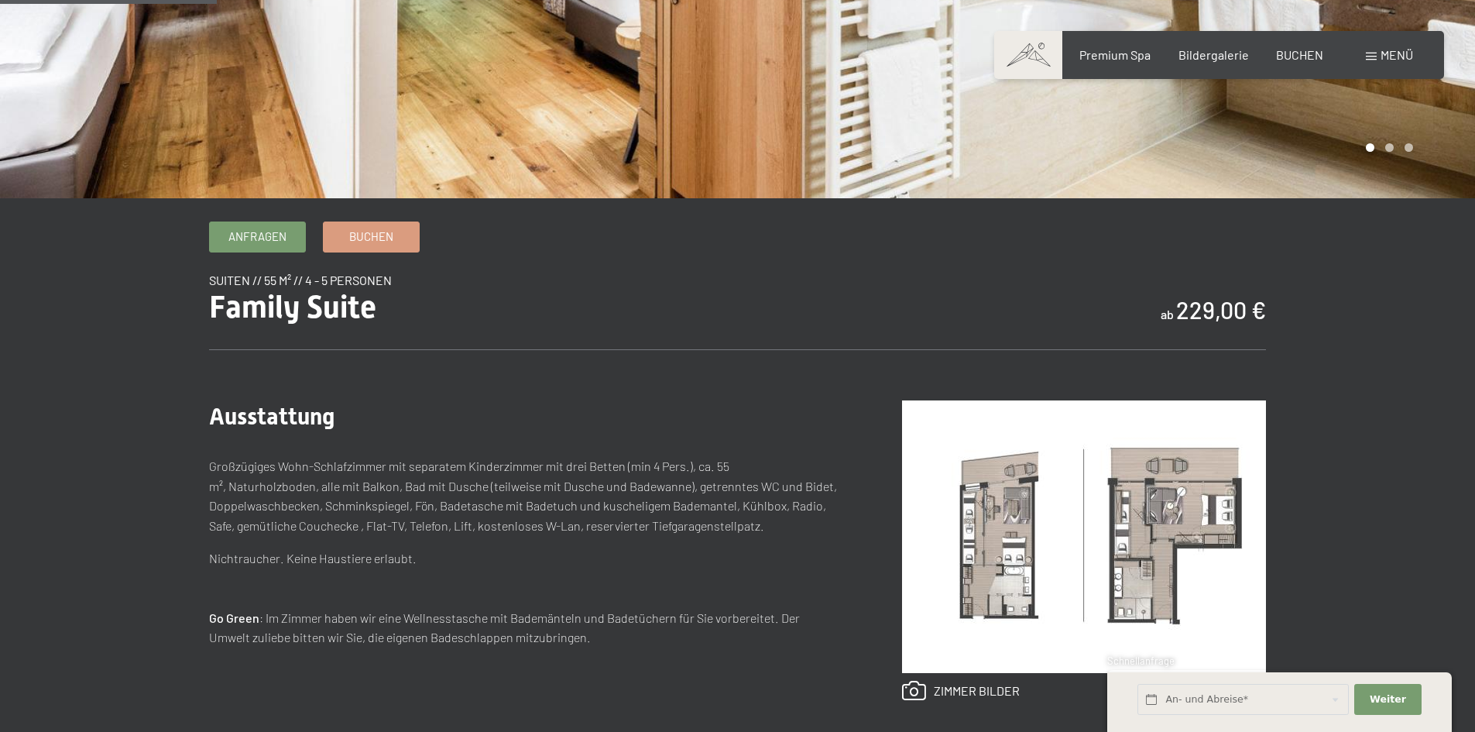
scroll to position [387, 0]
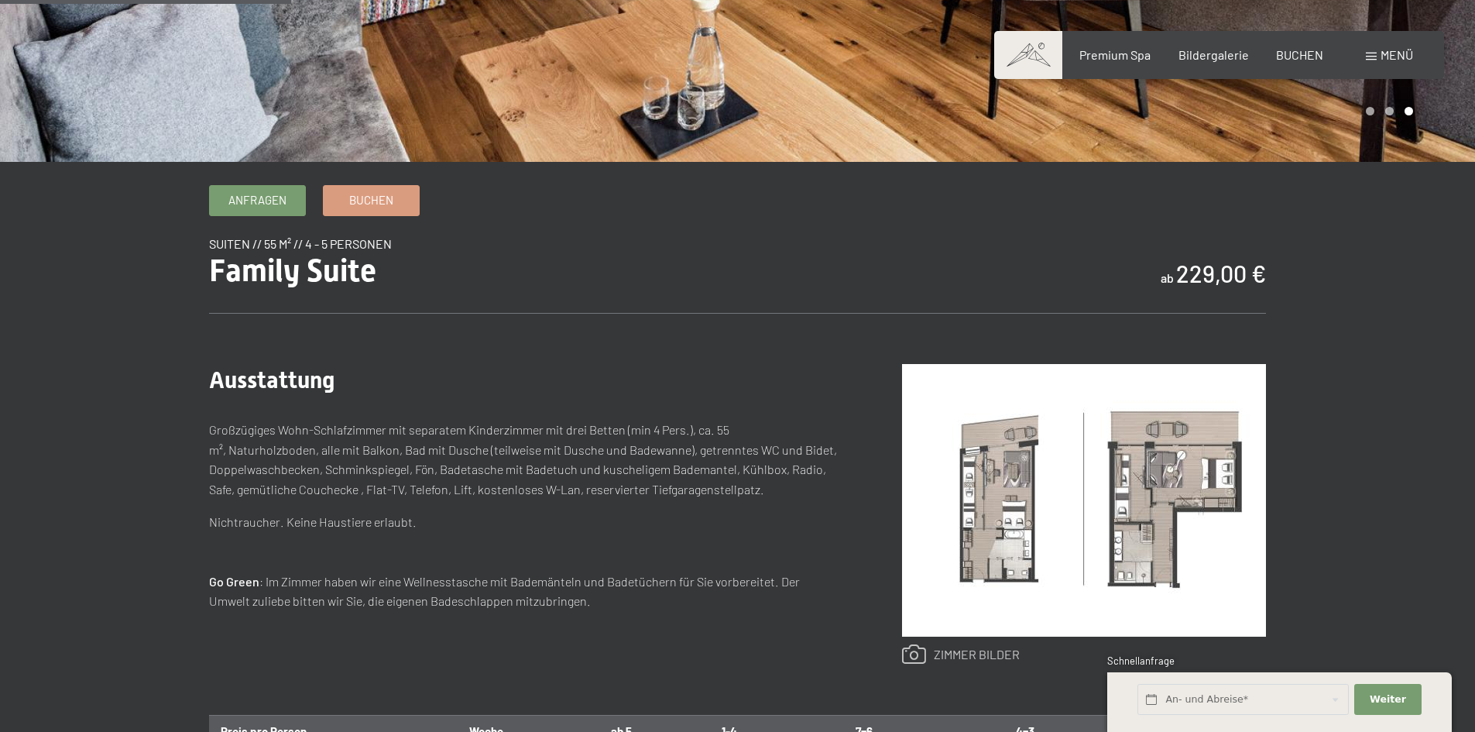
click at [972, 652] on link at bounding box center [961, 654] width 118 height 20
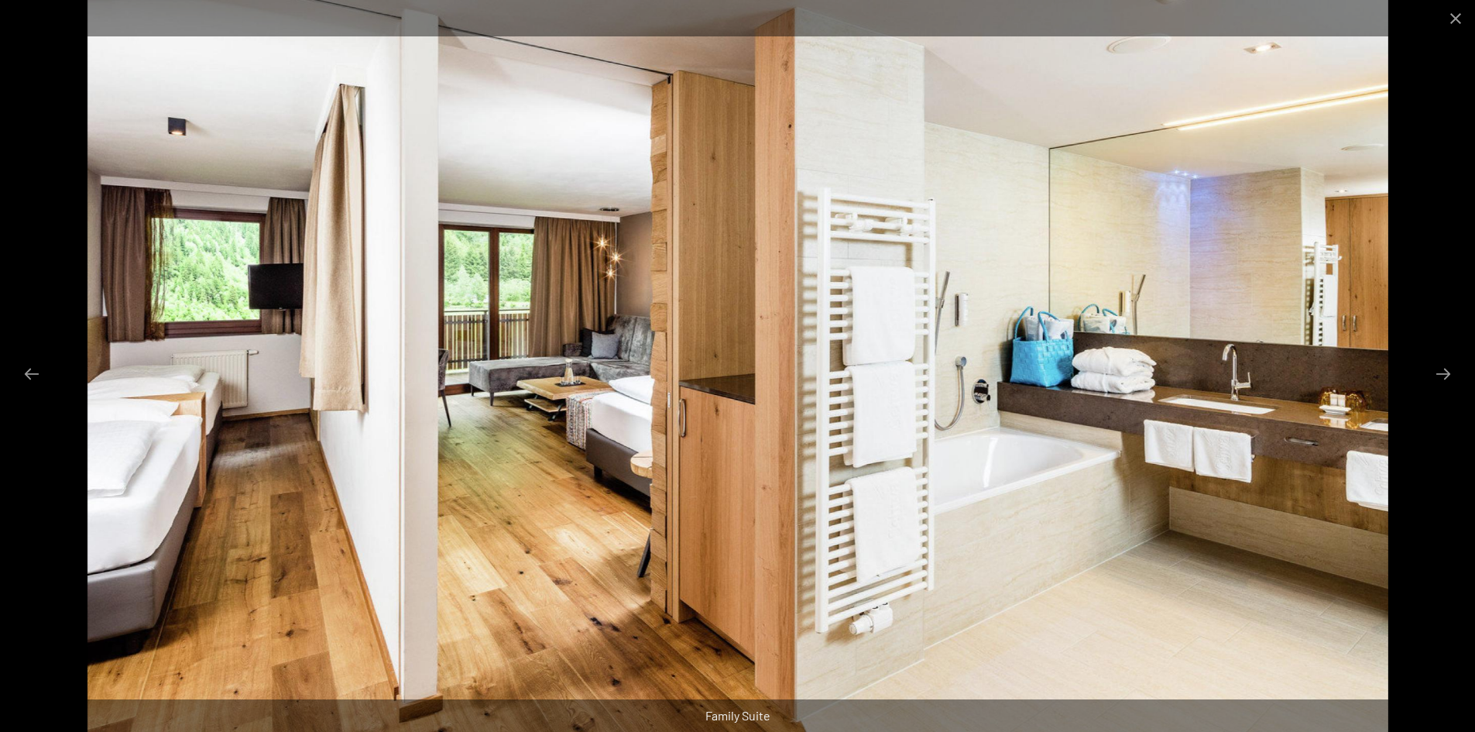
scroll to position [0, 0]
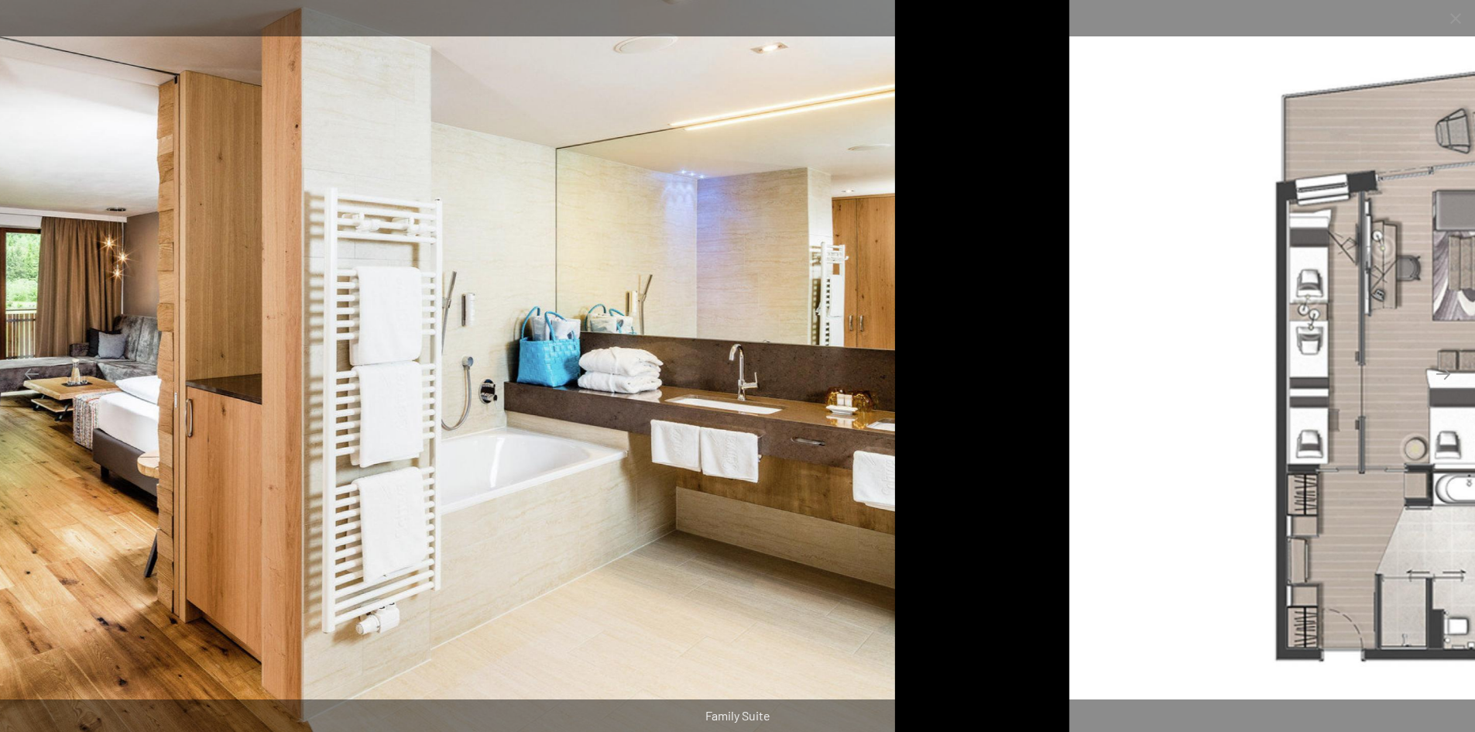
drag, startPoint x: 1086, startPoint y: 565, endPoint x: 576, endPoint y: 532, distance: 511.4
click at [576, 532] on img at bounding box center [244, 366] width 1301 height 732
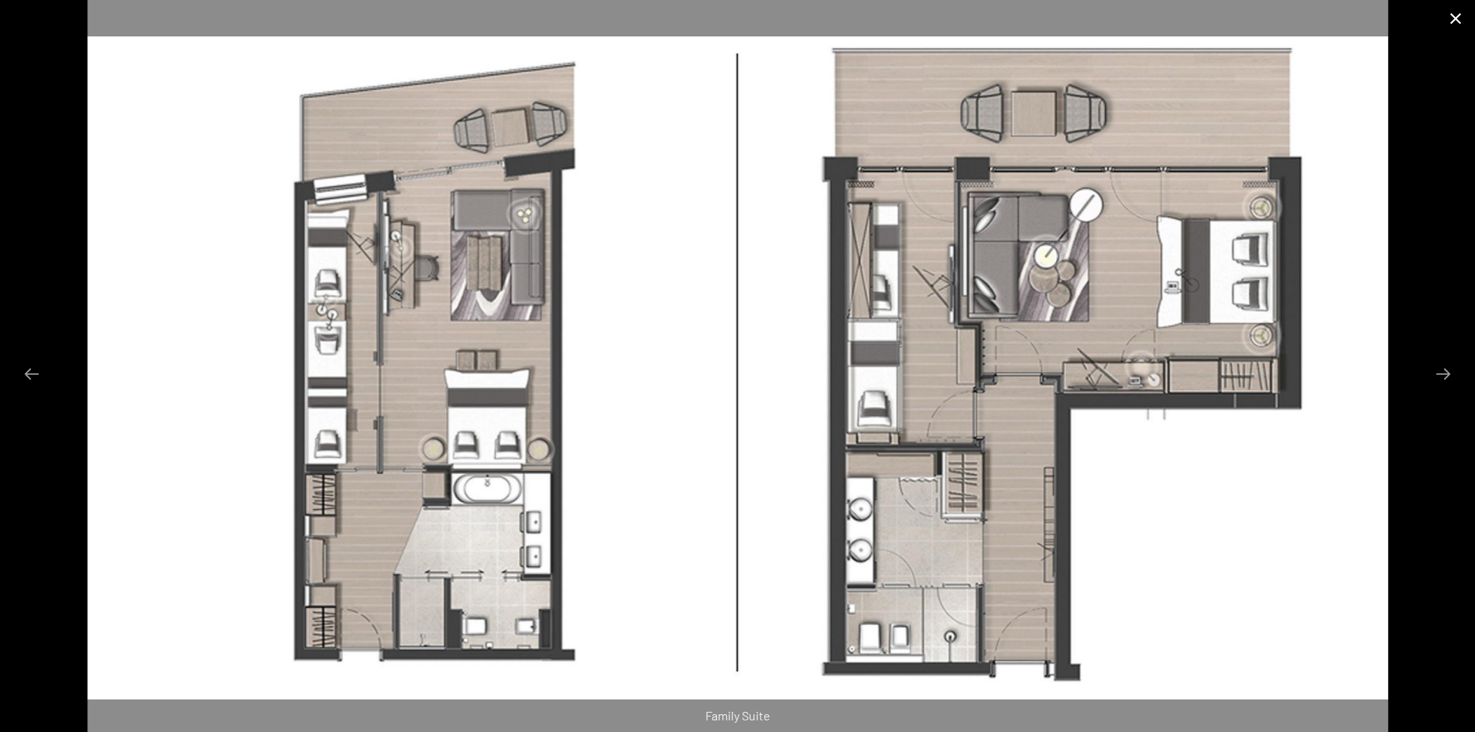
click at [1458, 27] on button "Close gallery" at bounding box center [1455, 18] width 39 height 36
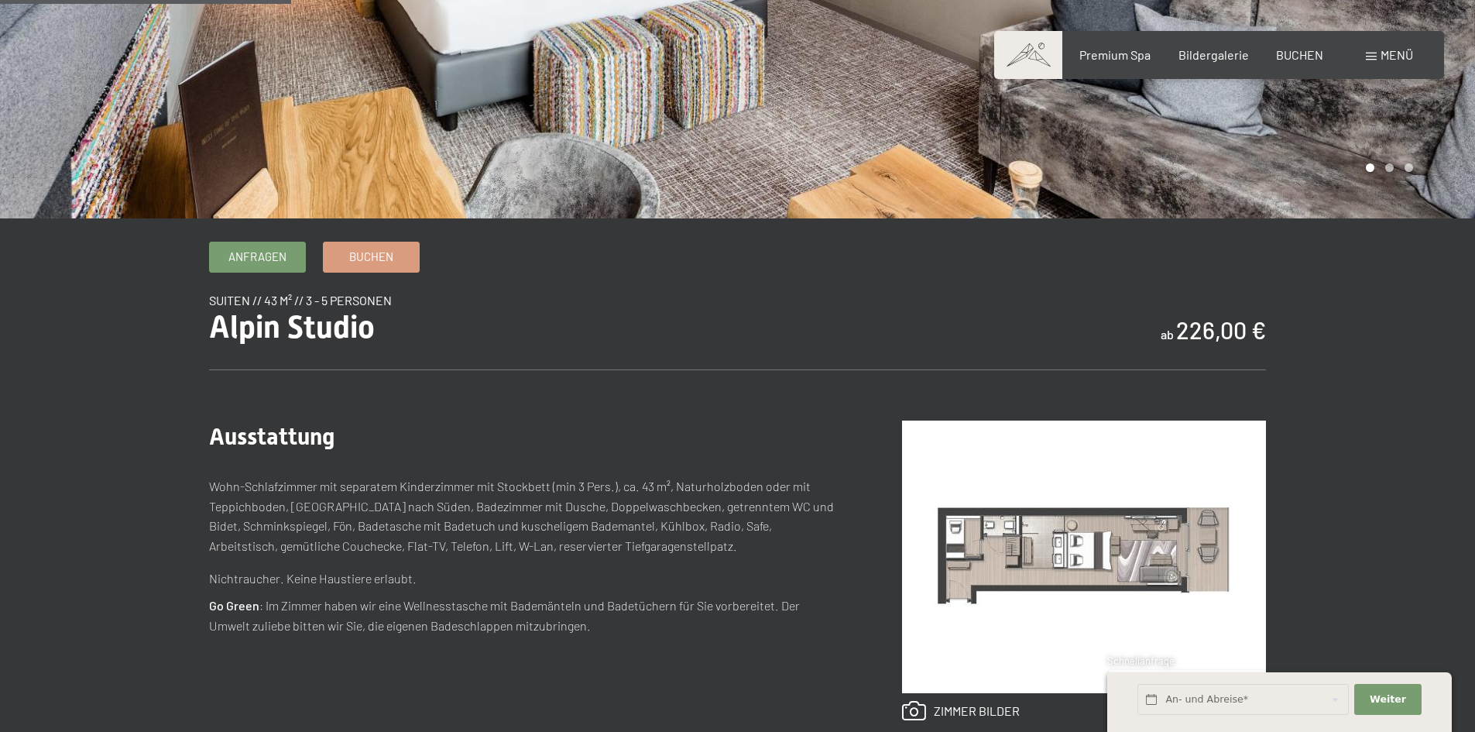
scroll to position [387, 0]
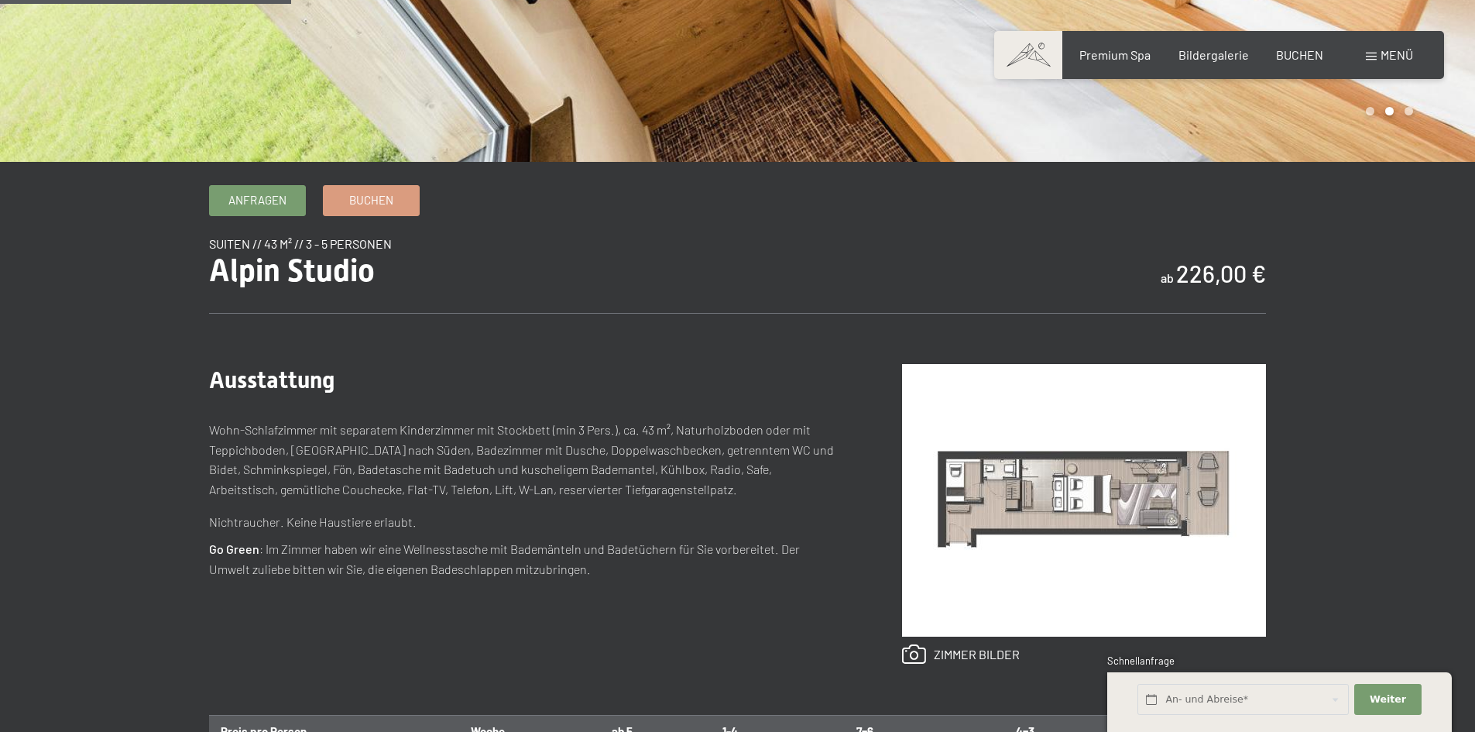
click at [973, 481] on img at bounding box center [1084, 500] width 364 height 273
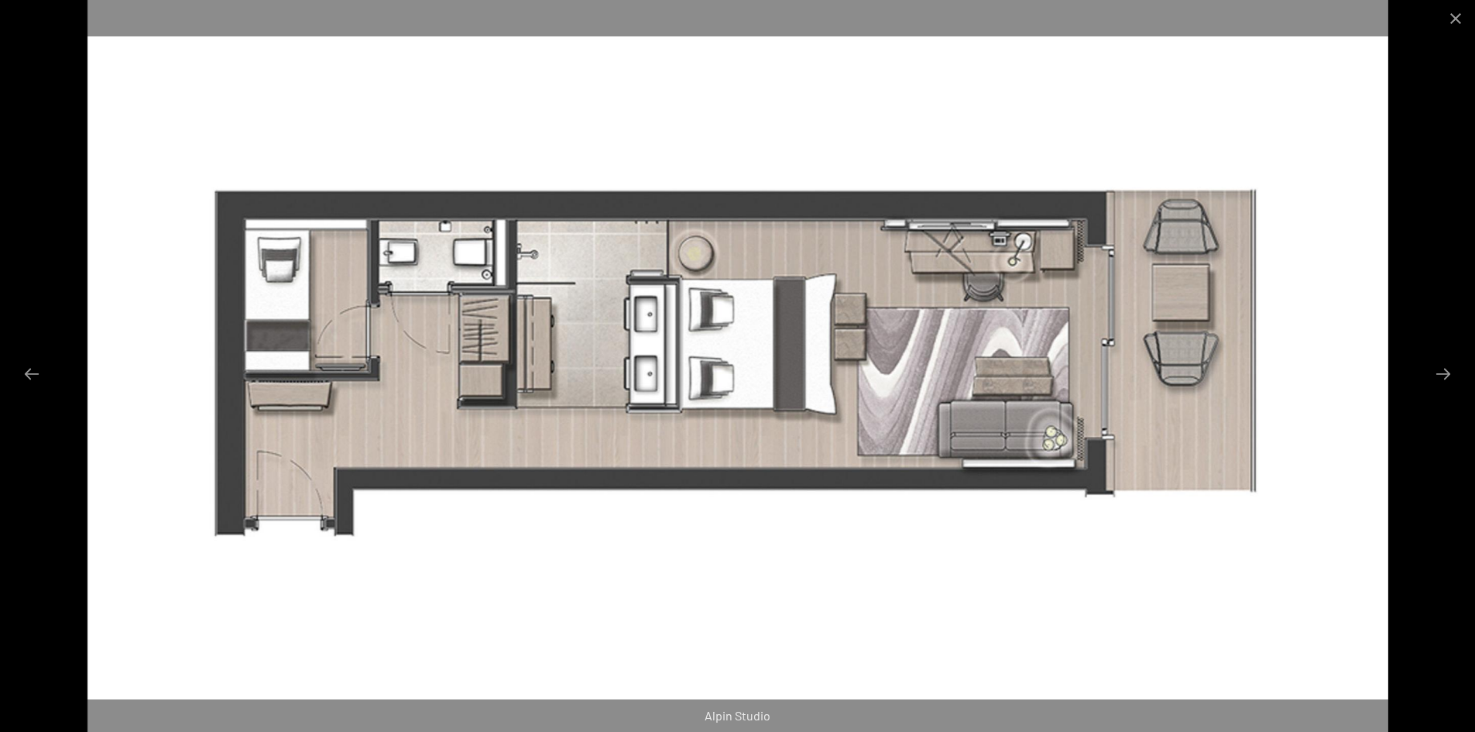
scroll to position [232, 0]
click at [1461, 22] on button "Close gallery" at bounding box center [1455, 18] width 39 height 36
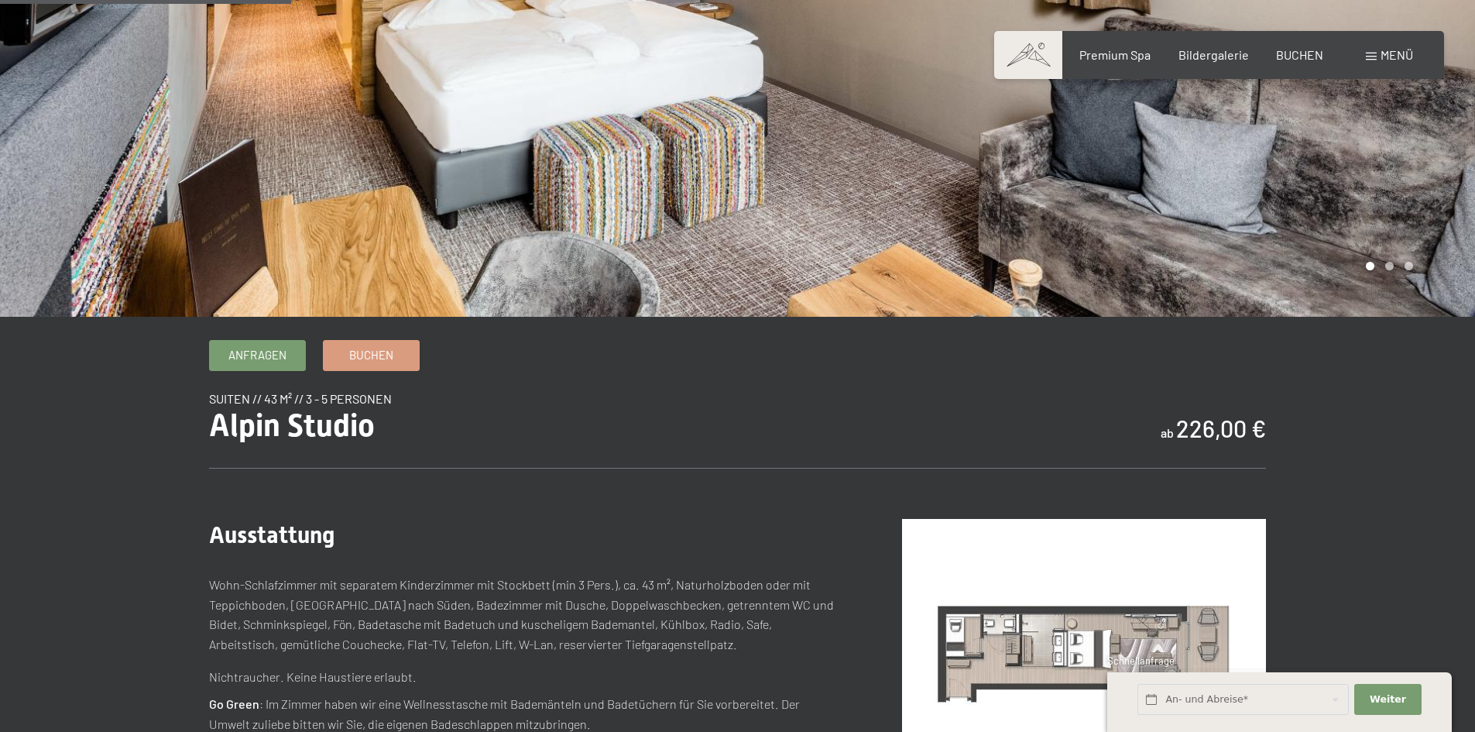
scroll to position [387, 0]
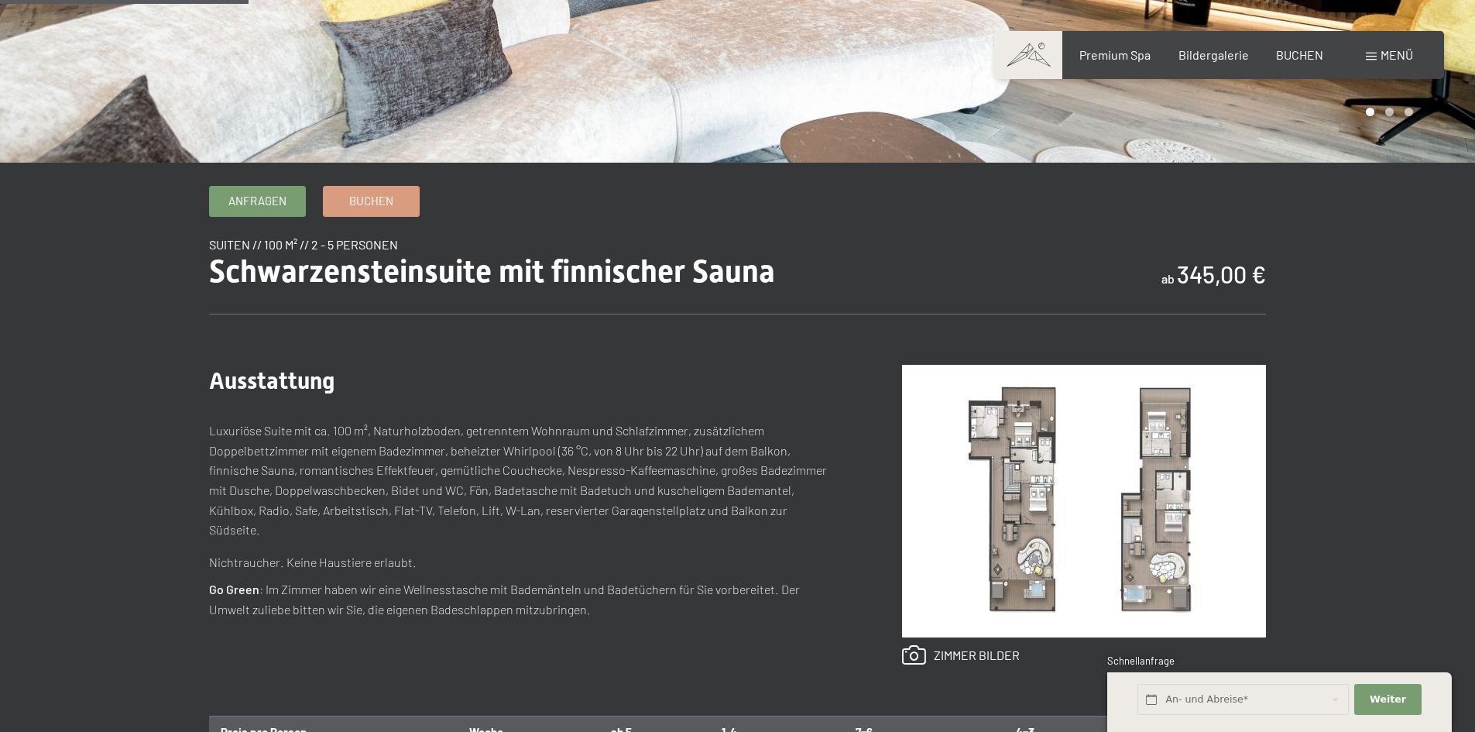
scroll to position [387, 0]
click at [1033, 534] on img at bounding box center [1084, 500] width 364 height 273
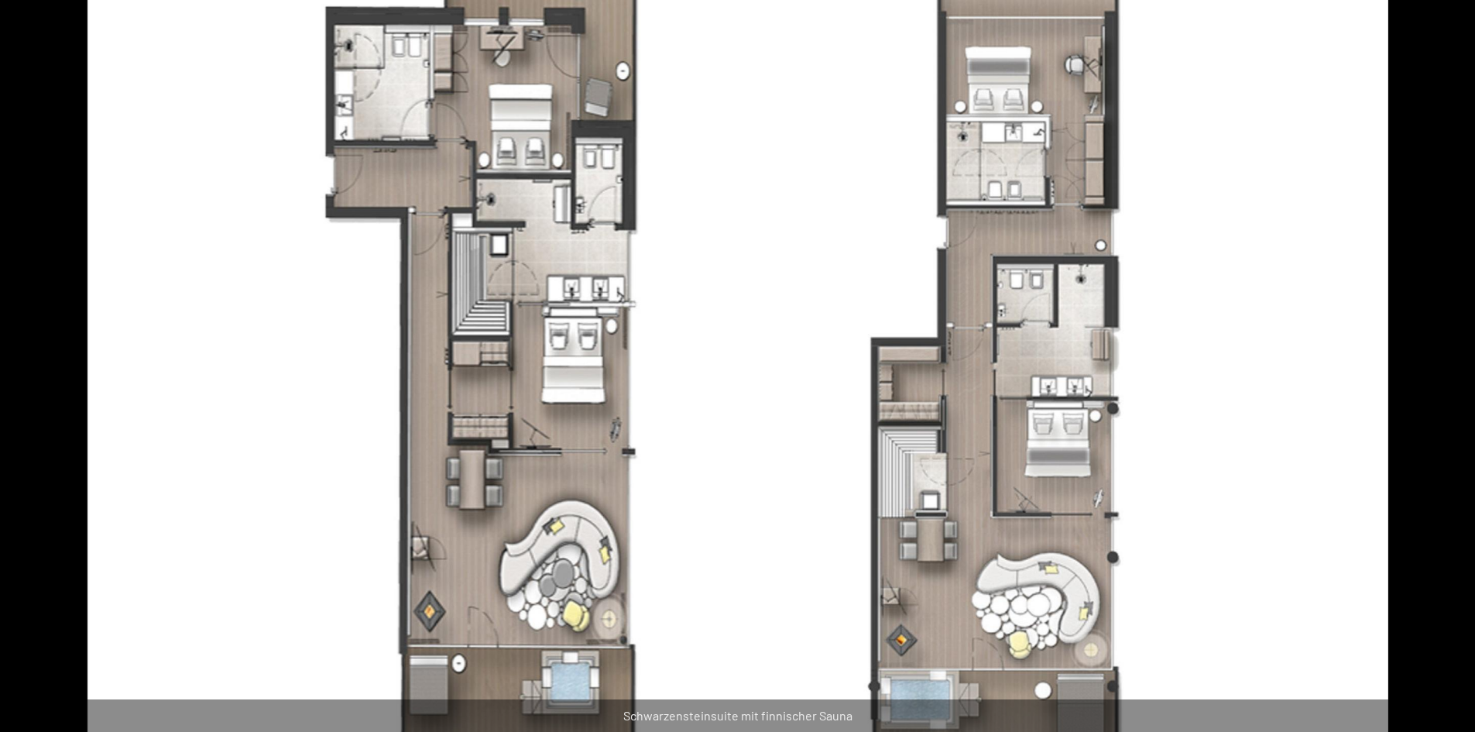
scroll to position [310, 0]
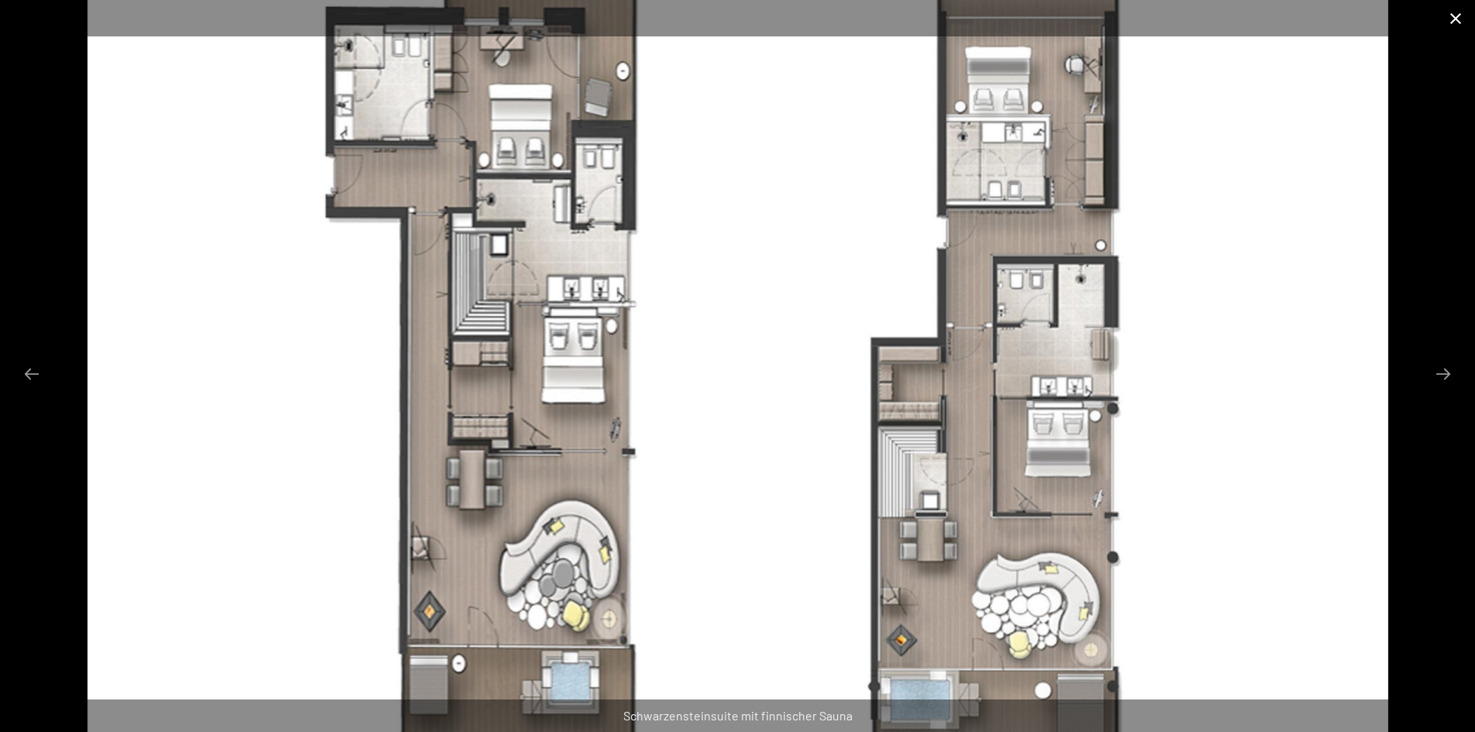
click at [1454, 24] on button "Close gallery" at bounding box center [1455, 18] width 39 height 36
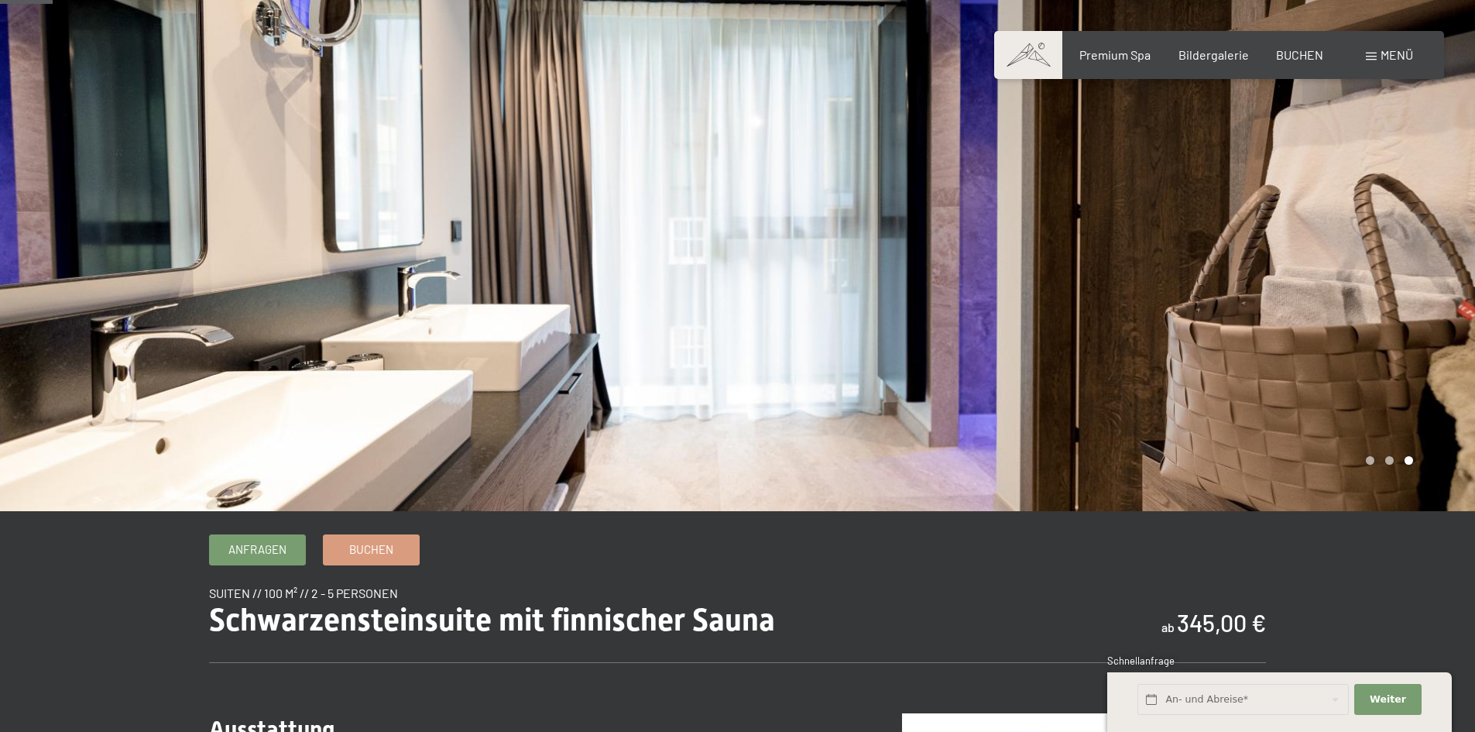
scroll to position [0, 0]
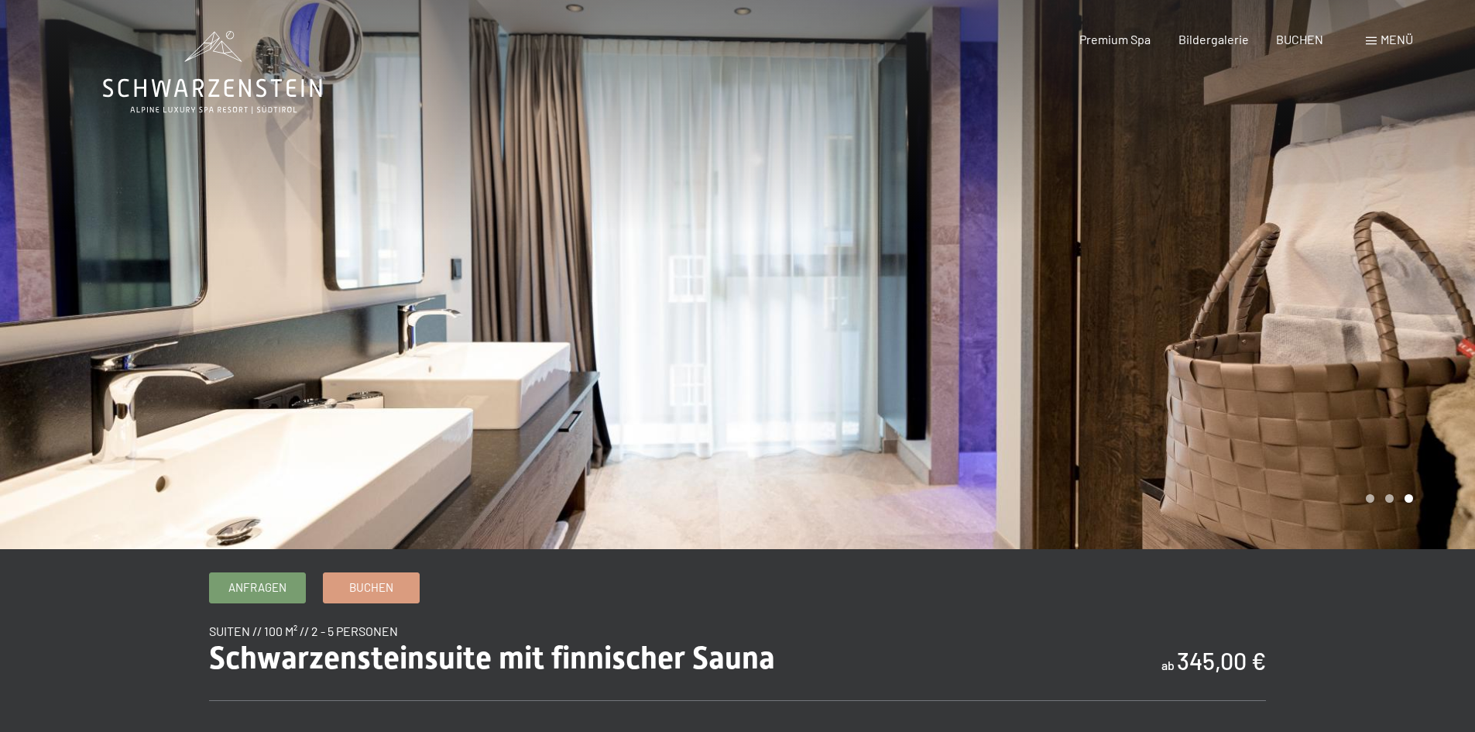
click at [1311, 366] on div at bounding box center [1107, 274] width 738 height 549
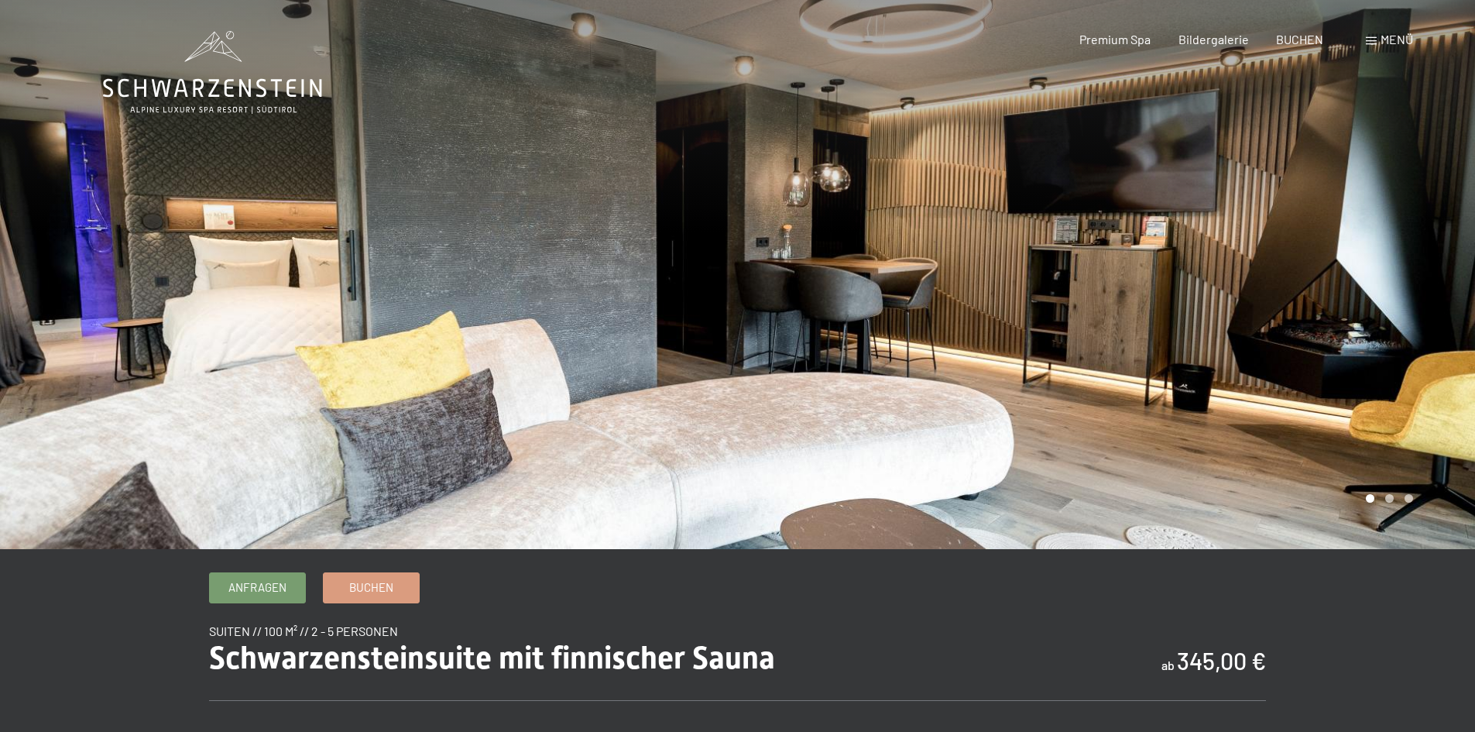
click at [1306, 366] on div at bounding box center [1107, 274] width 738 height 549
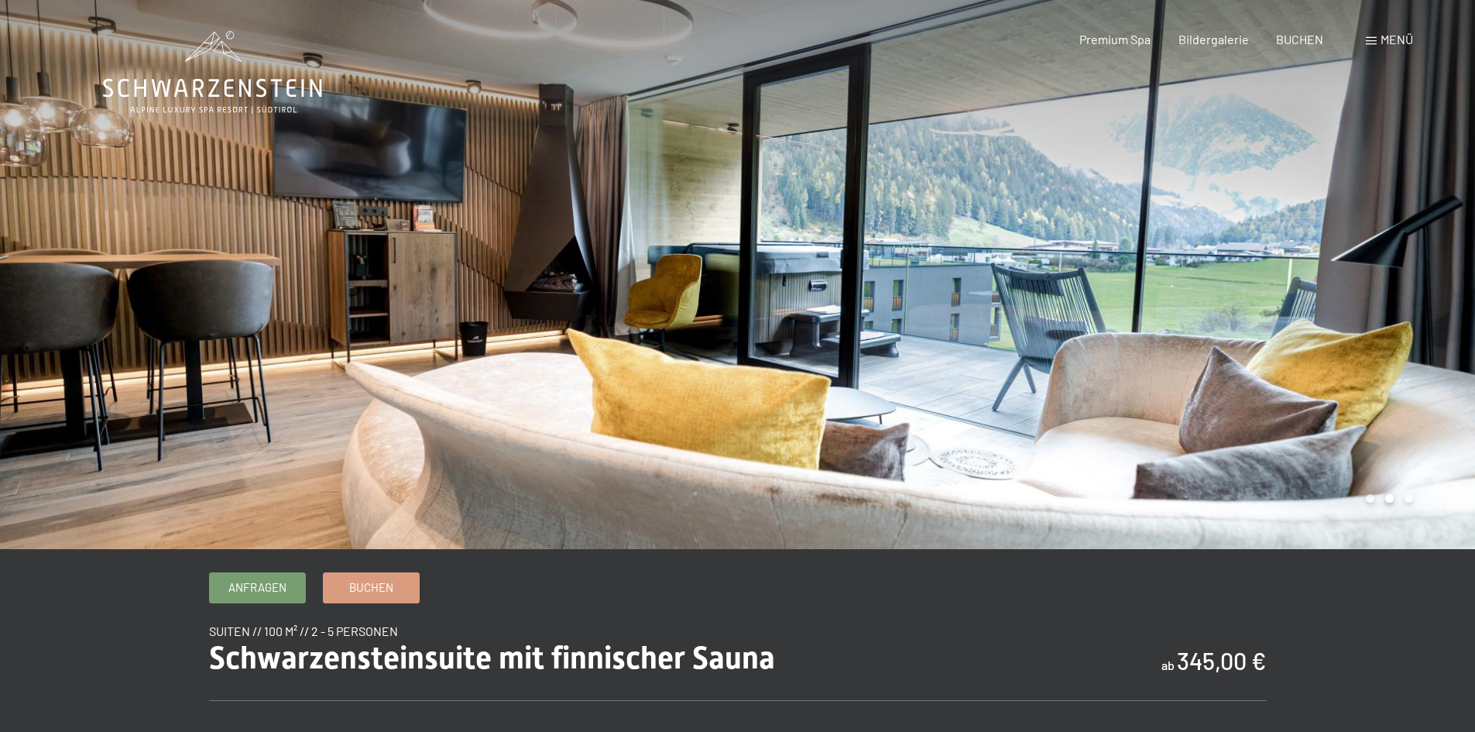
click at [1312, 366] on div at bounding box center [1107, 274] width 738 height 549
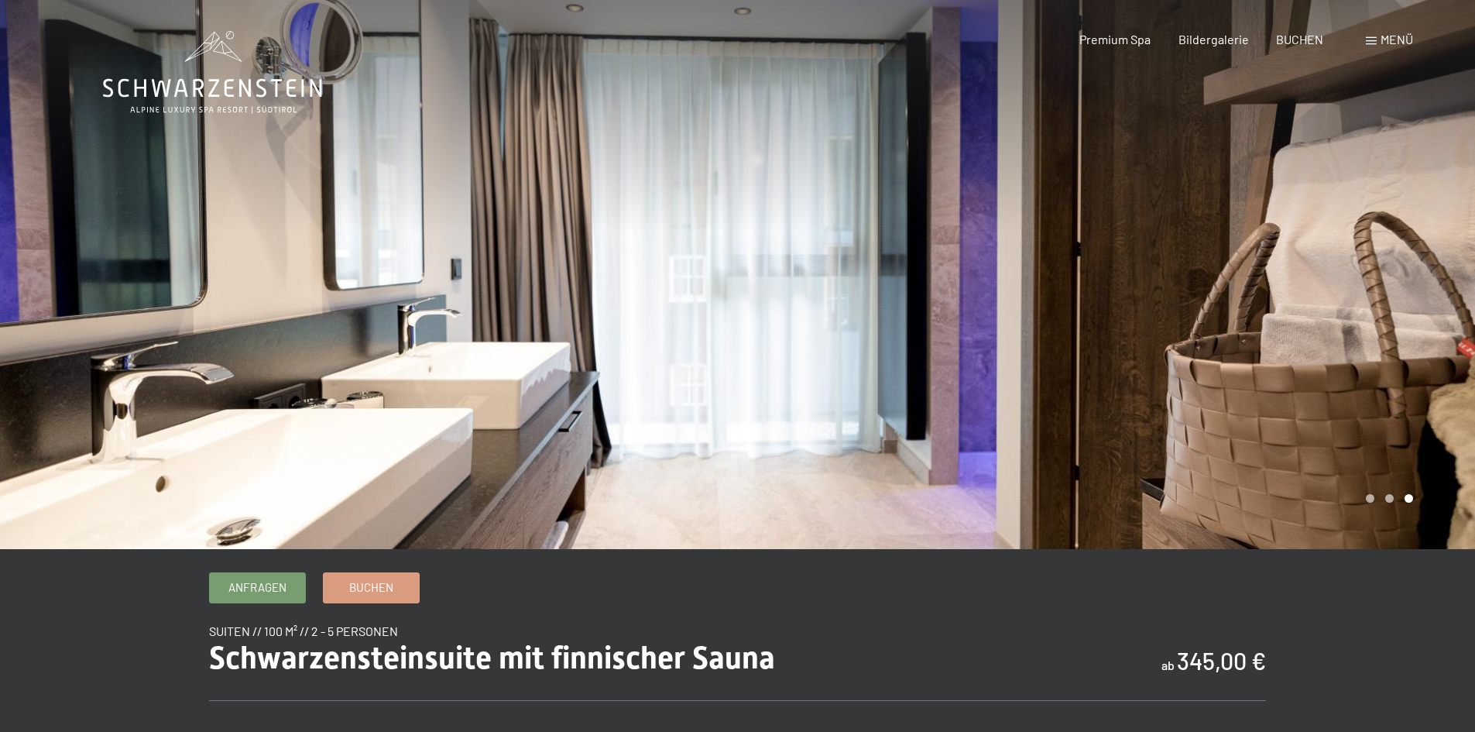
click at [1312, 366] on div at bounding box center [1107, 274] width 738 height 549
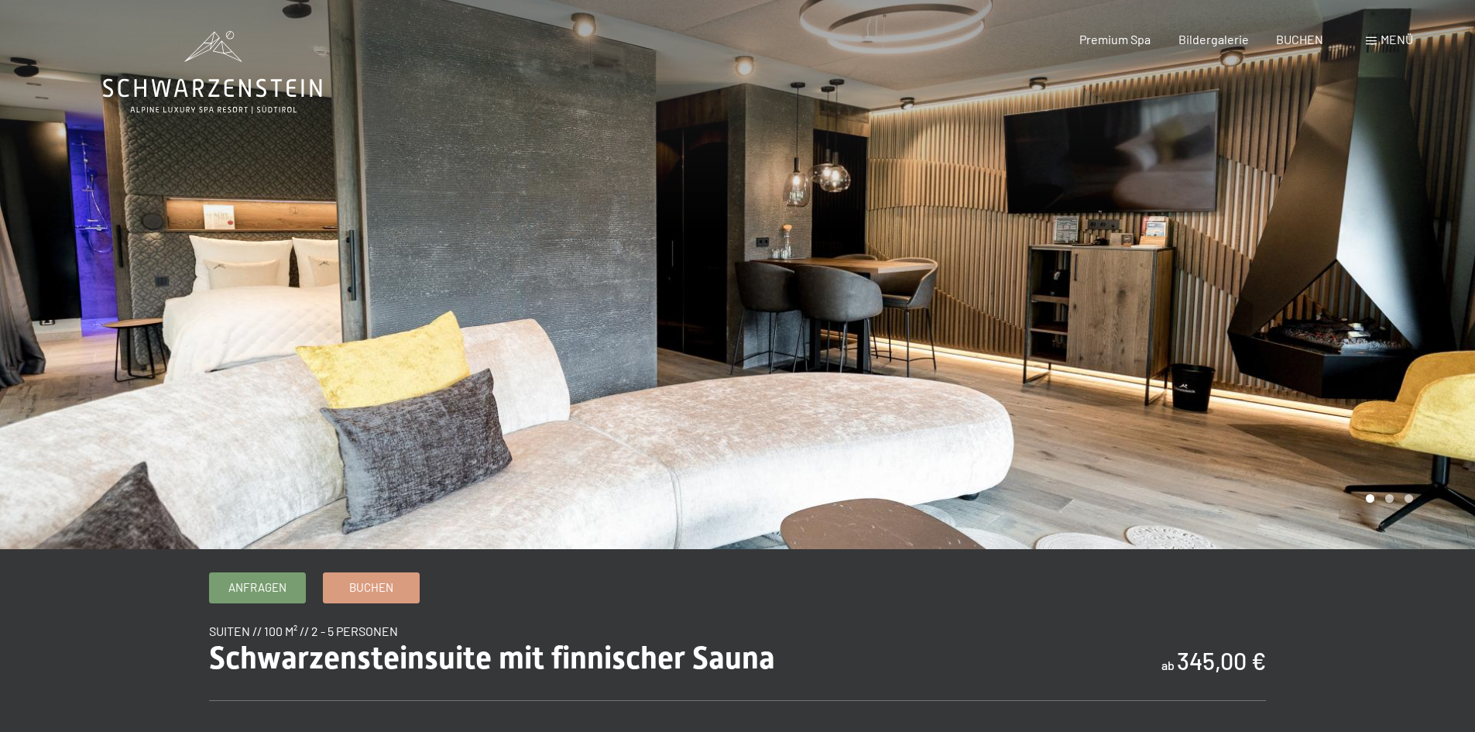
click at [207, 290] on div at bounding box center [369, 274] width 738 height 549
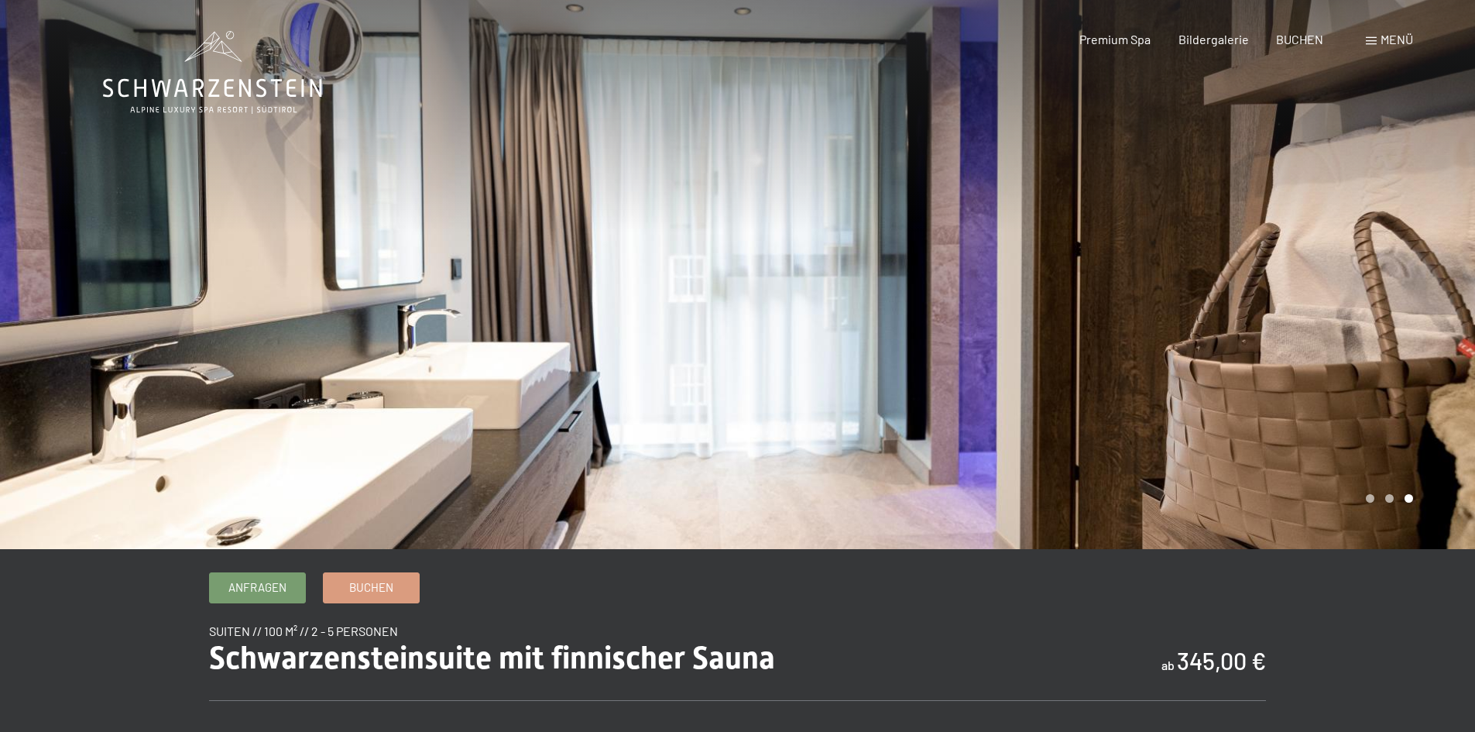
click at [207, 290] on div at bounding box center [369, 274] width 738 height 549
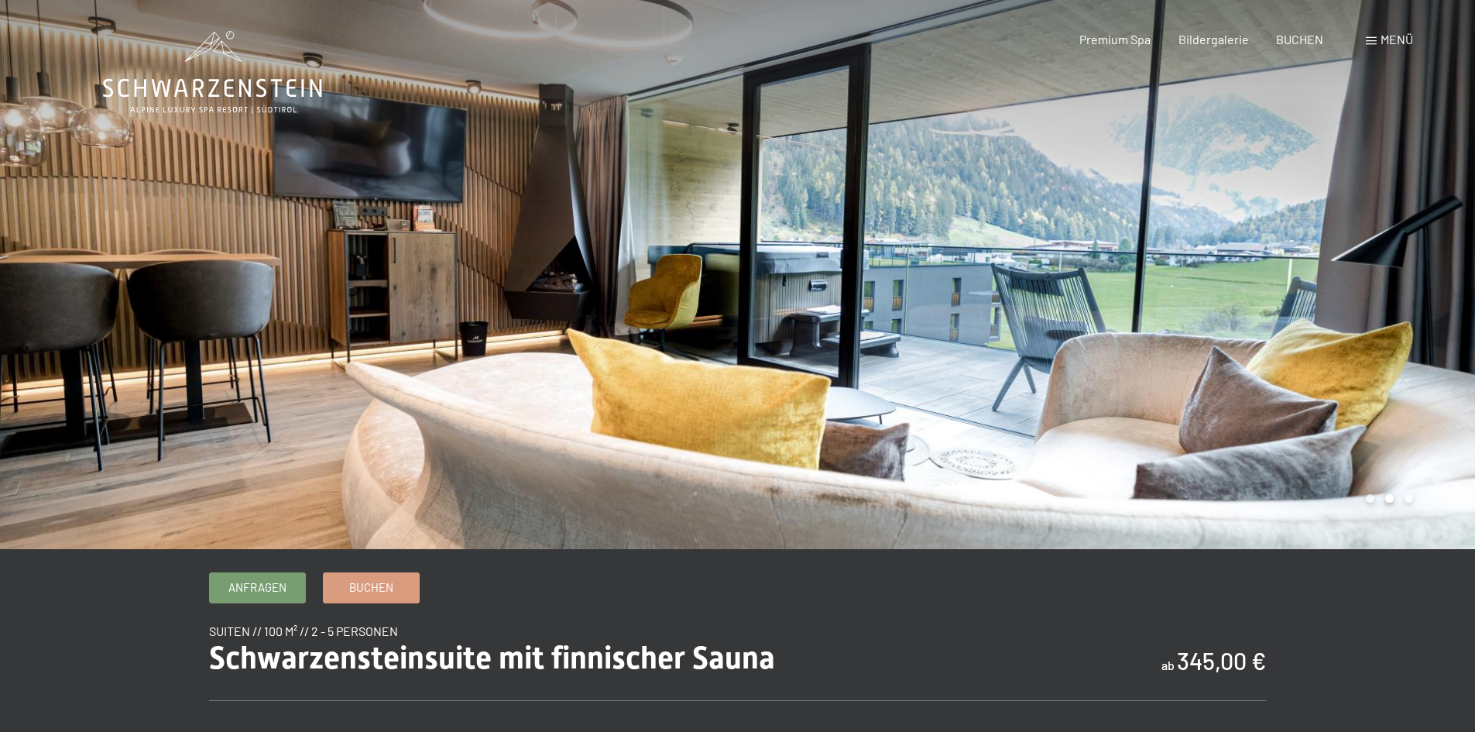
click at [207, 290] on div at bounding box center [369, 274] width 738 height 549
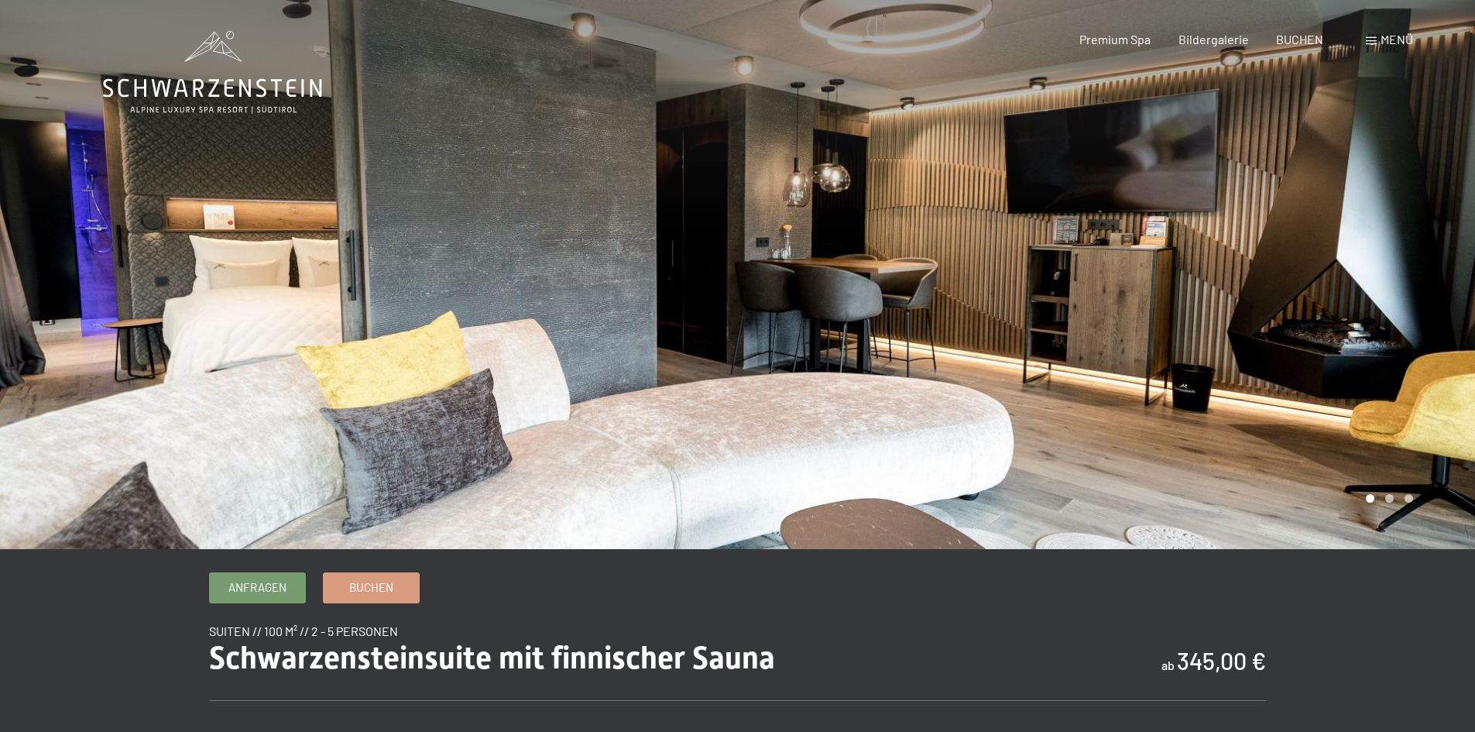
click at [1377, 42] on div "Menü" at bounding box center [1389, 39] width 47 height 17
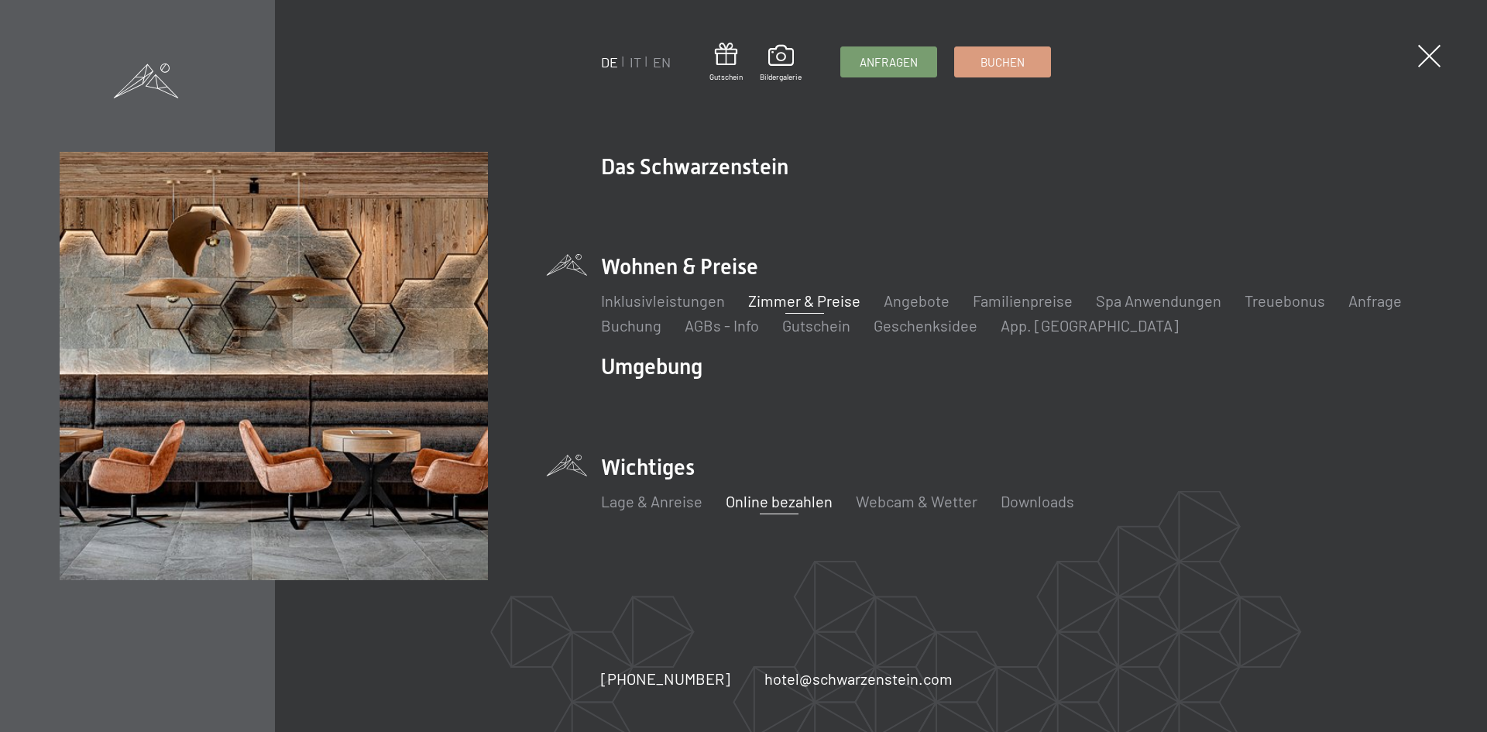
click at [771, 503] on link "Online bezahlen" at bounding box center [779, 501] width 107 height 19
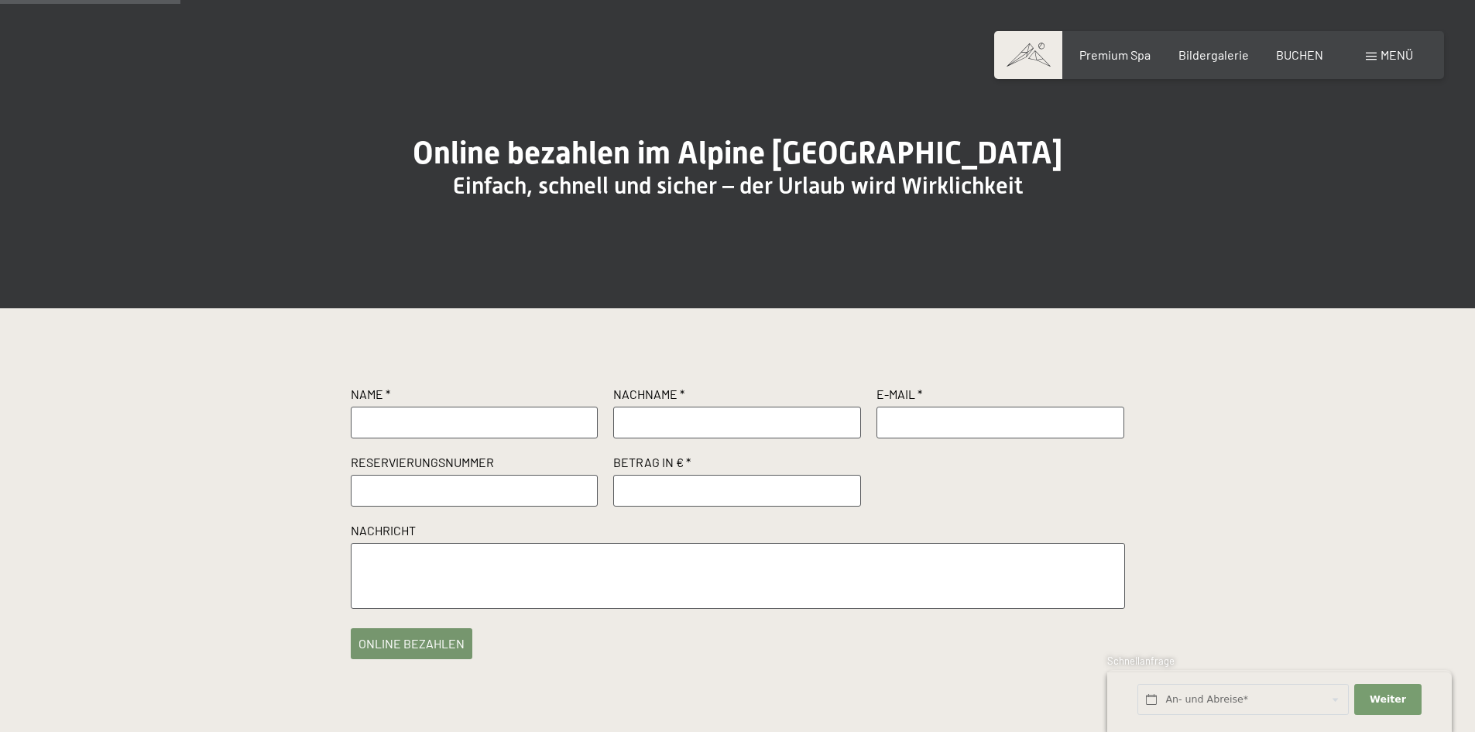
scroll to position [77, 0]
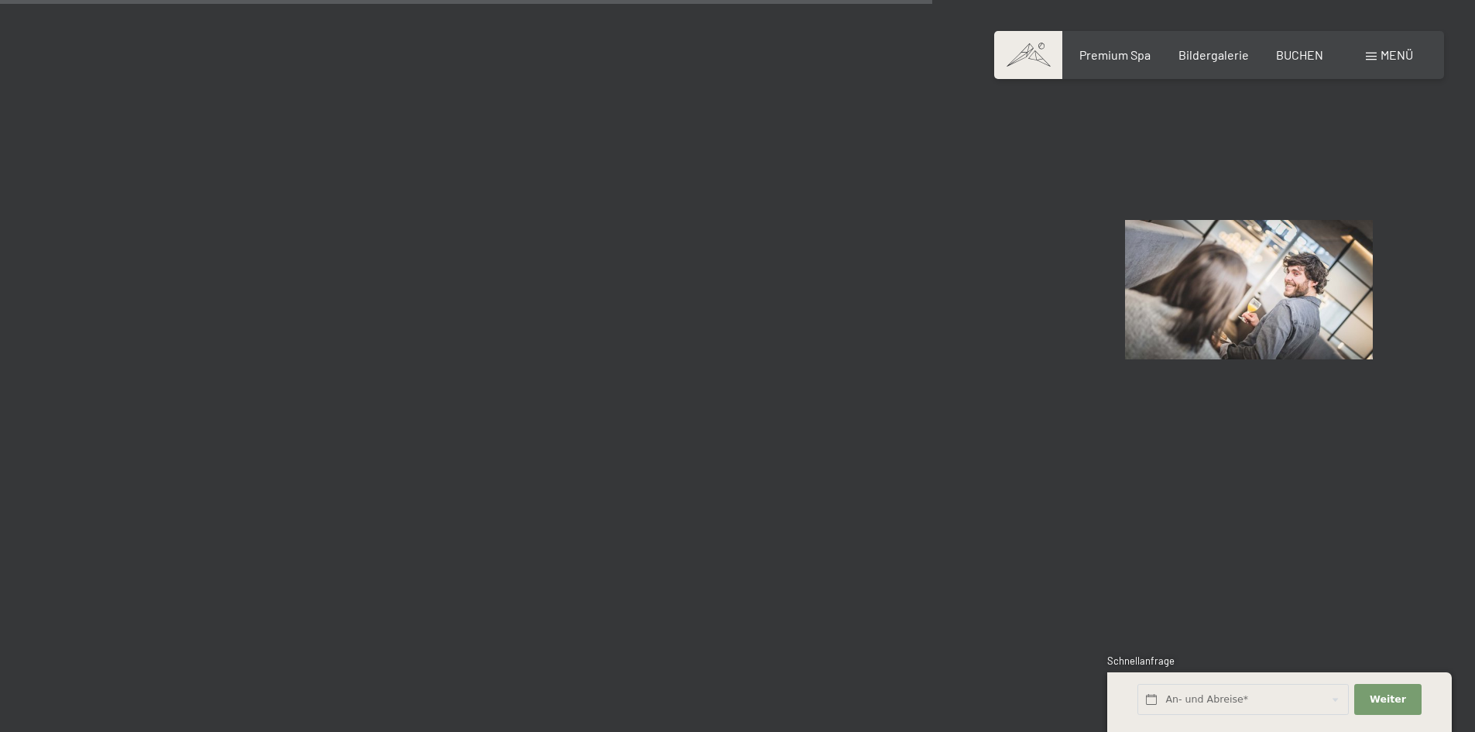
scroll to position [12468, 0]
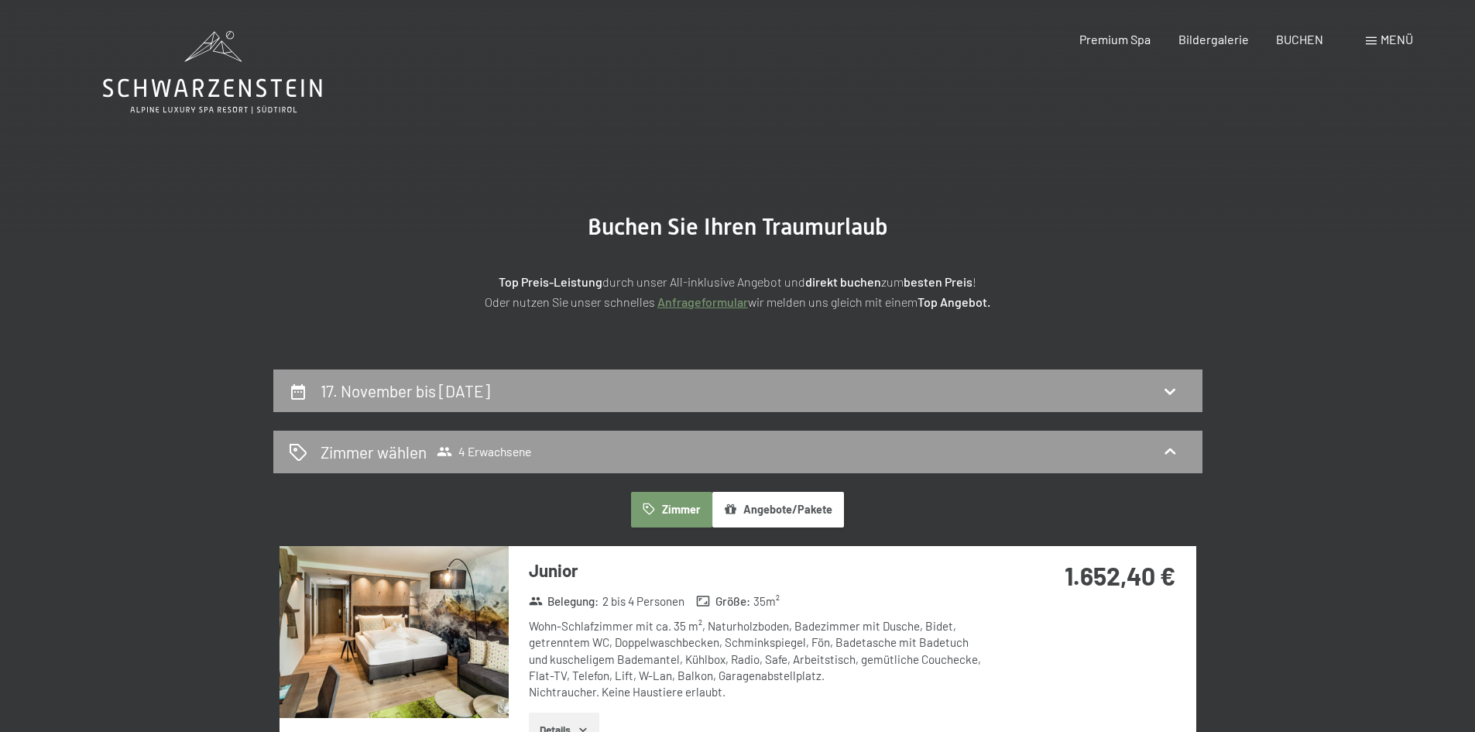
select select "[DATE]"
